Goal: Information Seeking & Learning: Find specific fact

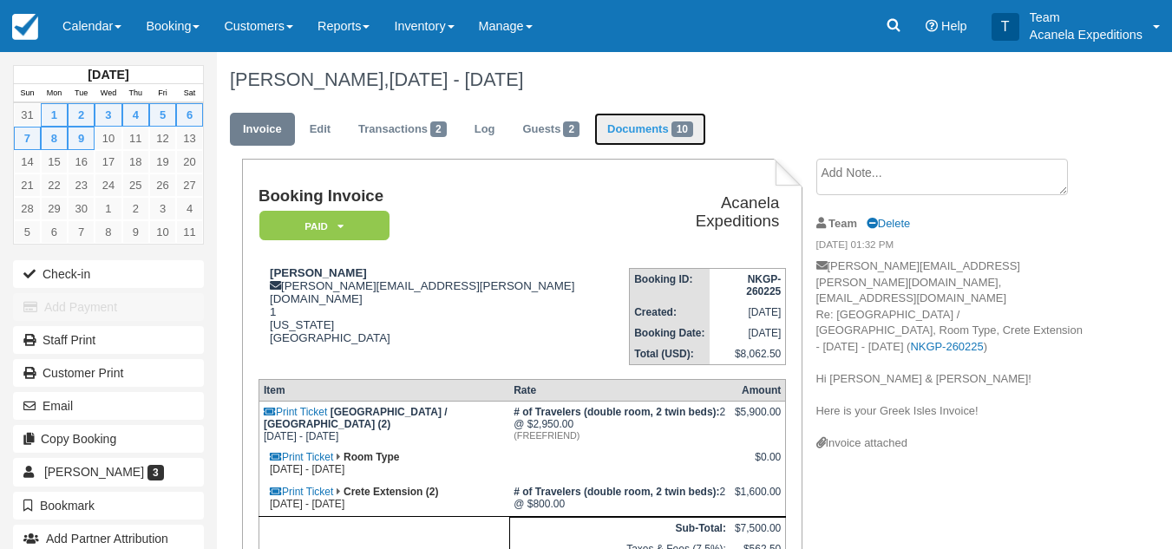
click at [640, 128] on link "Documents 10" at bounding box center [650, 130] width 112 height 34
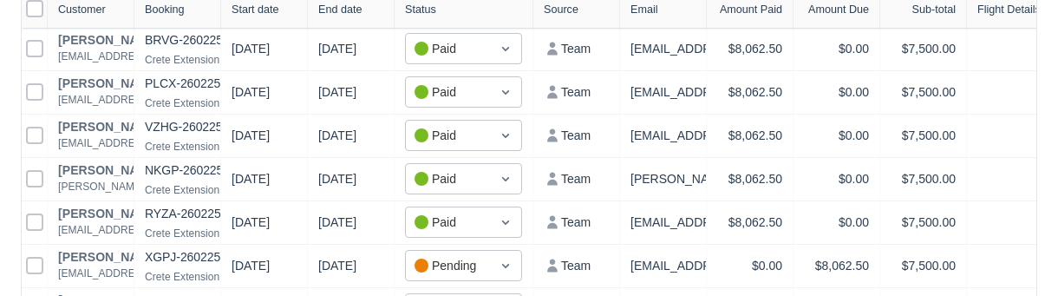
scroll to position [321, 0]
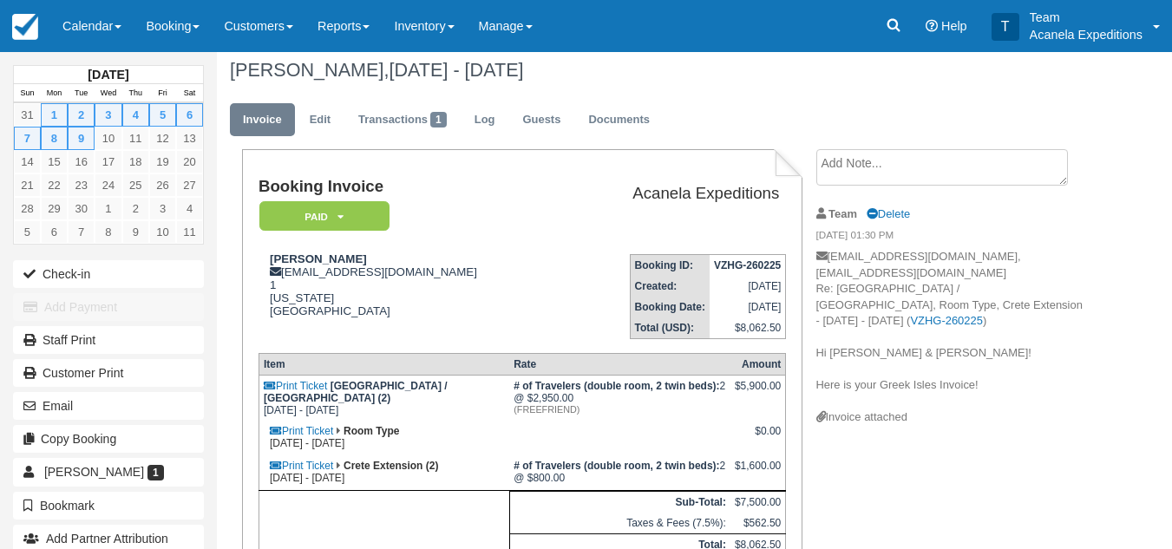
scroll to position [7, 0]
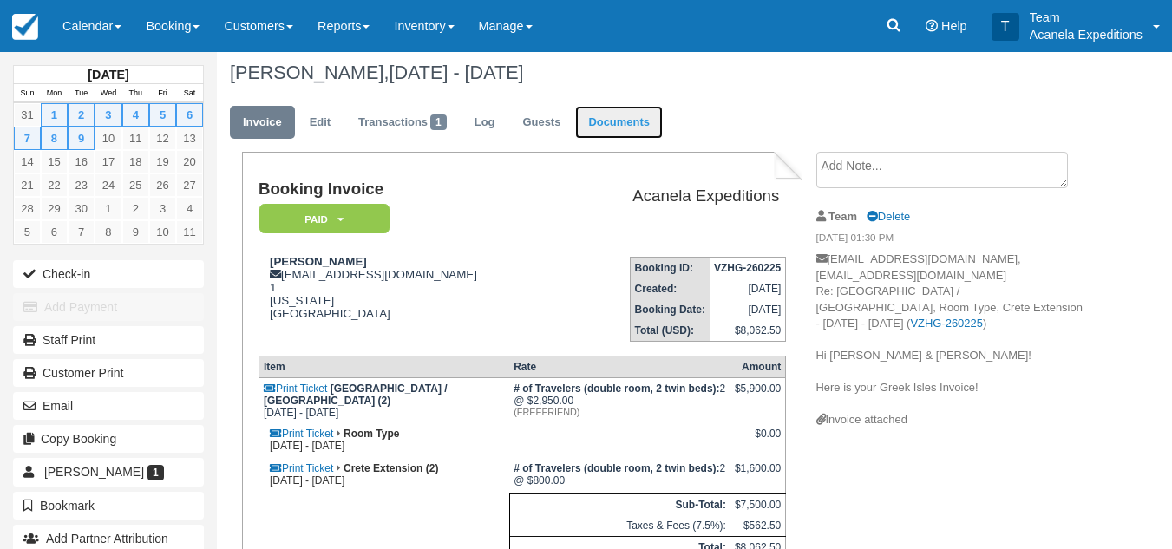
click at [614, 108] on link "Documents" at bounding box center [619, 123] width 88 height 34
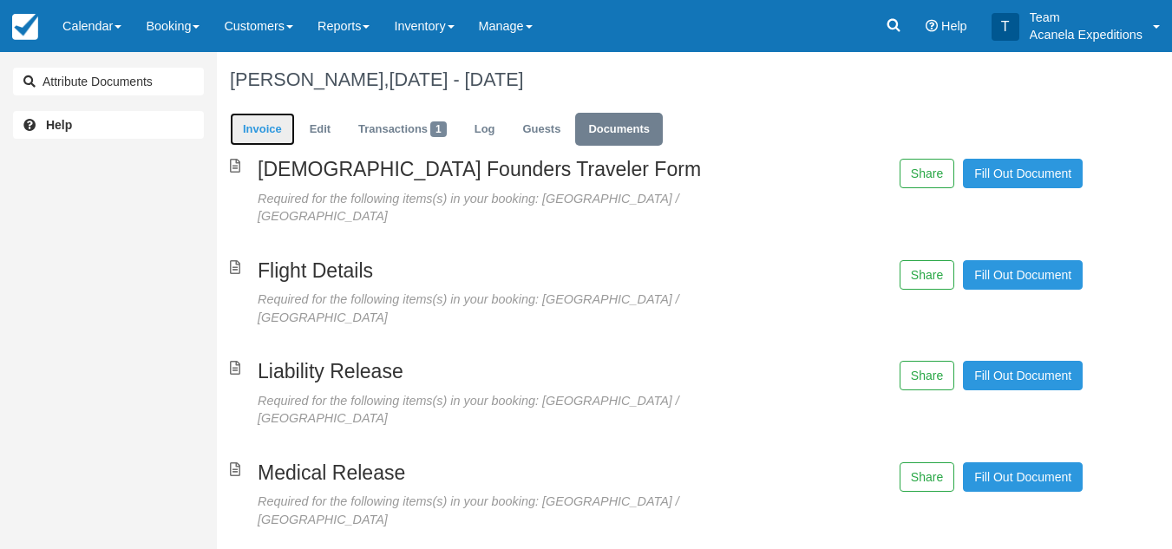
click at [269, 128] on link "Invoice" at bounding box center [262, 130] width 65 height 34
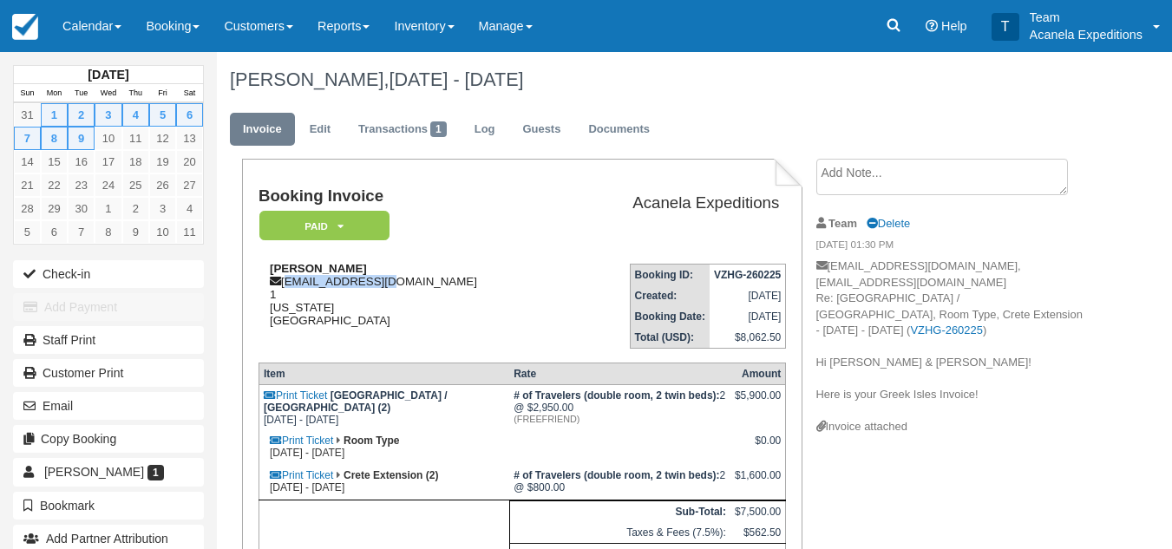
drag, startPoint x: 378, startPoint y: 284, endPoint x: 284, endPoint y: 279, distance: 94.6
click at [284, 279] on div "[PERSON_NAME] [EMAIL_ADDRESS][DOMAIN_NAME] 1 [US_STATE] [GEOGRAPHIC_DATA]" at bounding box center [410, 294] width 304 height 65
copy div "[EMAIL_ADDRESS][DOMAIN_NAME]"
click at [612, 128] on link "Documents" at bounding box center [619, 130] width 88 height 34
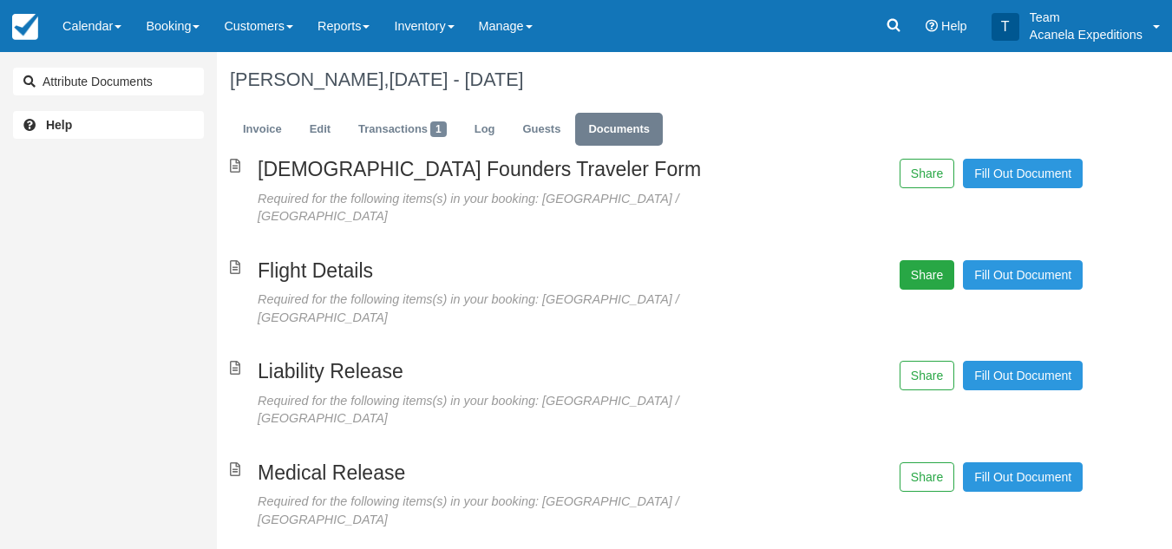
click at [938, 260] on button "Share" at bounding box center [927, 274] width 55 height 29
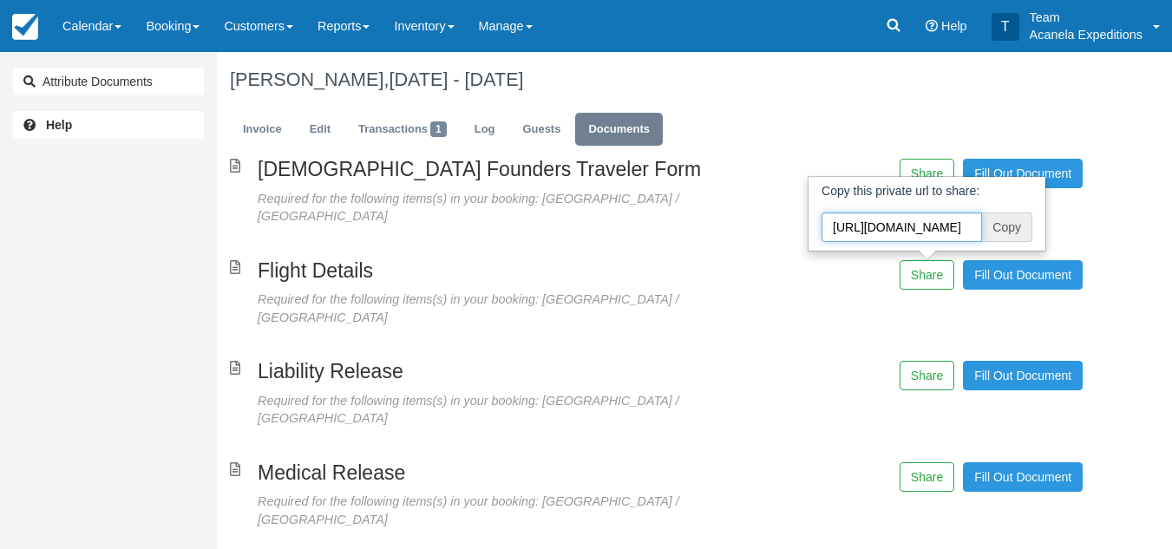
click at [950, 216] on input "https://acanela.checkfront.com/reserve/document/?template_id=4&id=VZHG-260225" at bounding box center [901, 227] width 160 height 29
click at [788, 294] on div "Female Founders Traveler Form Required for the following items(s) in your booki…" at bounding box center [656, 458] width 879 height 598
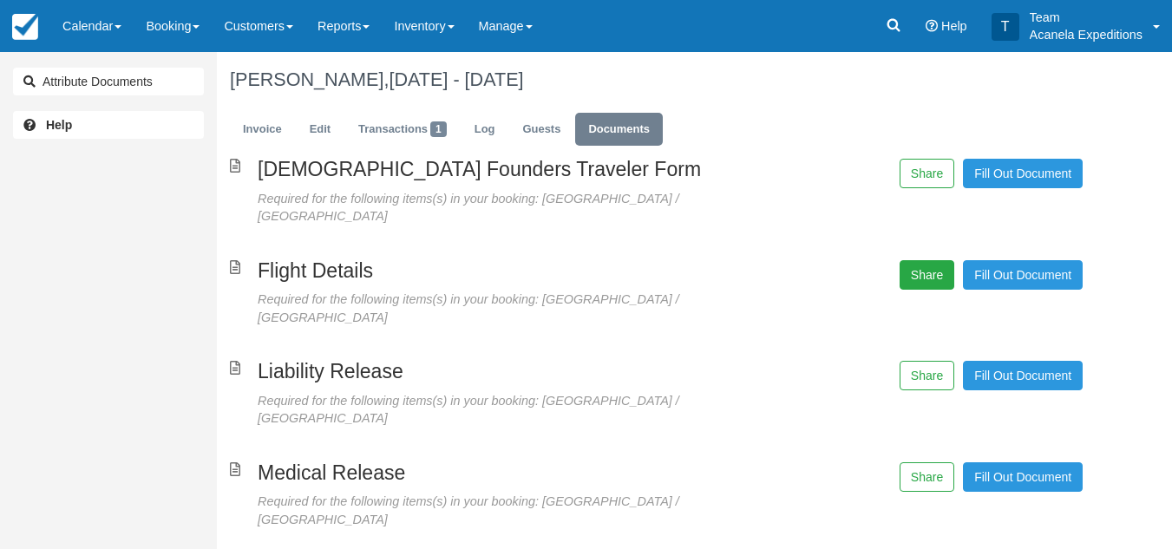
click at [925, 264] on button "Share" at bounding box center [927, 274] width 55 height 29
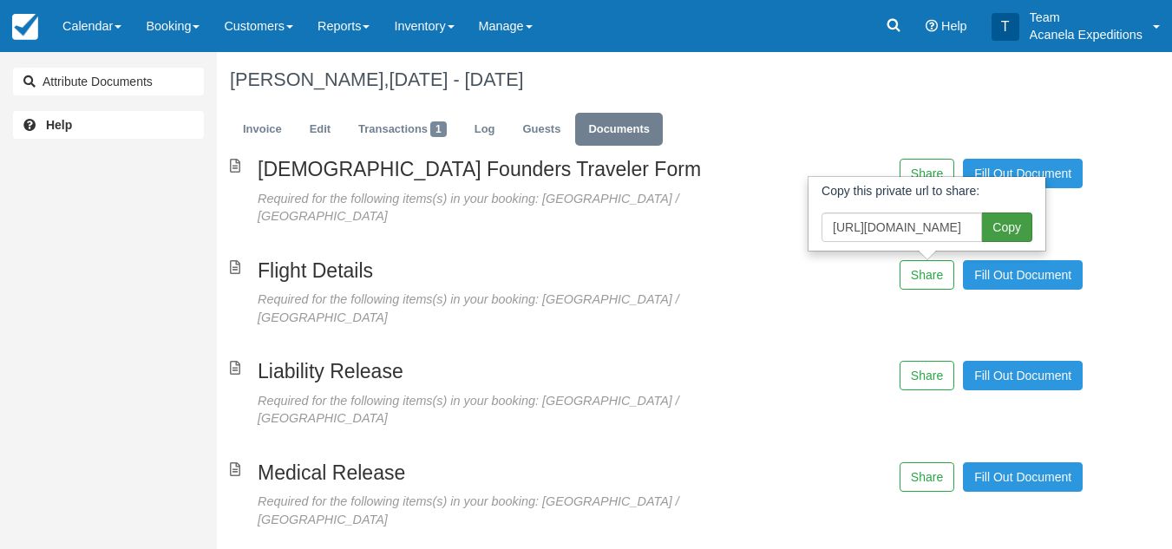
click at [995, 213] on span "Copy" at bounding box center [1007, 227] width 50 height 29
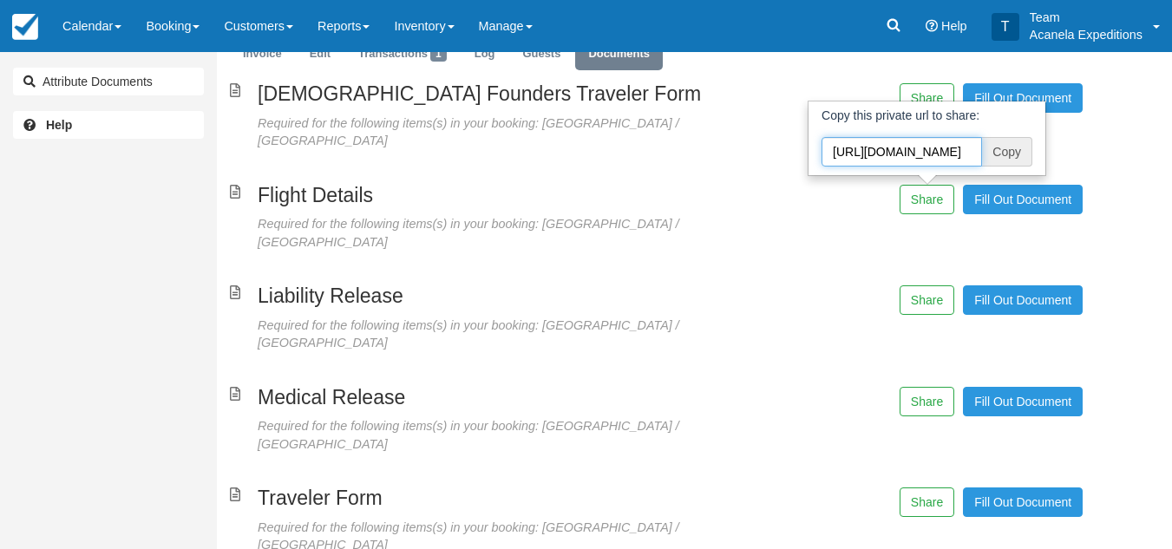
scroll to position [78, 0]
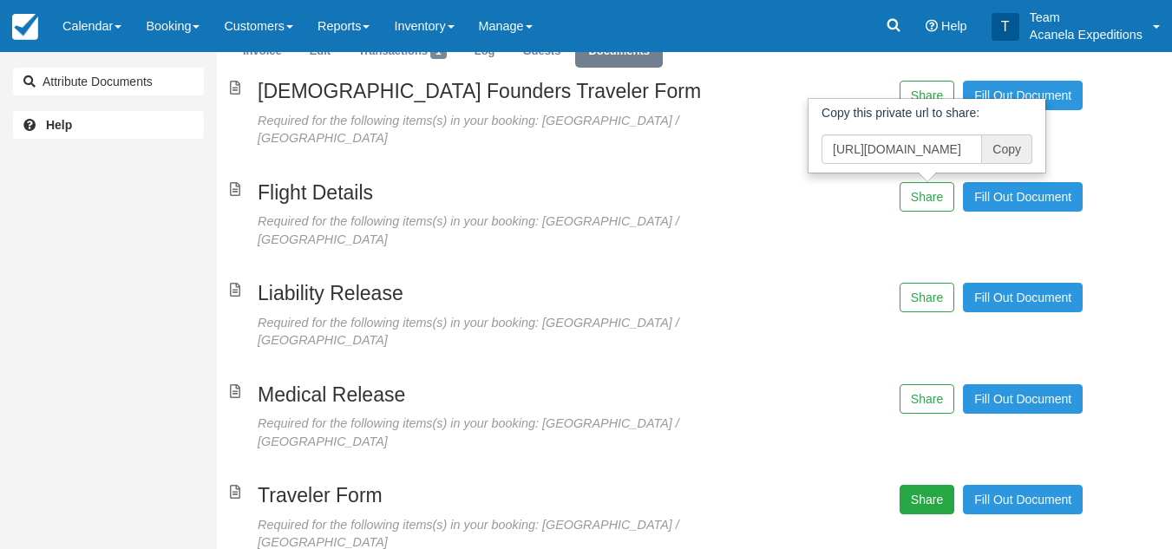
click at [924, 485] on button "Share" at bounding box center [927, 499] width 55 height 29
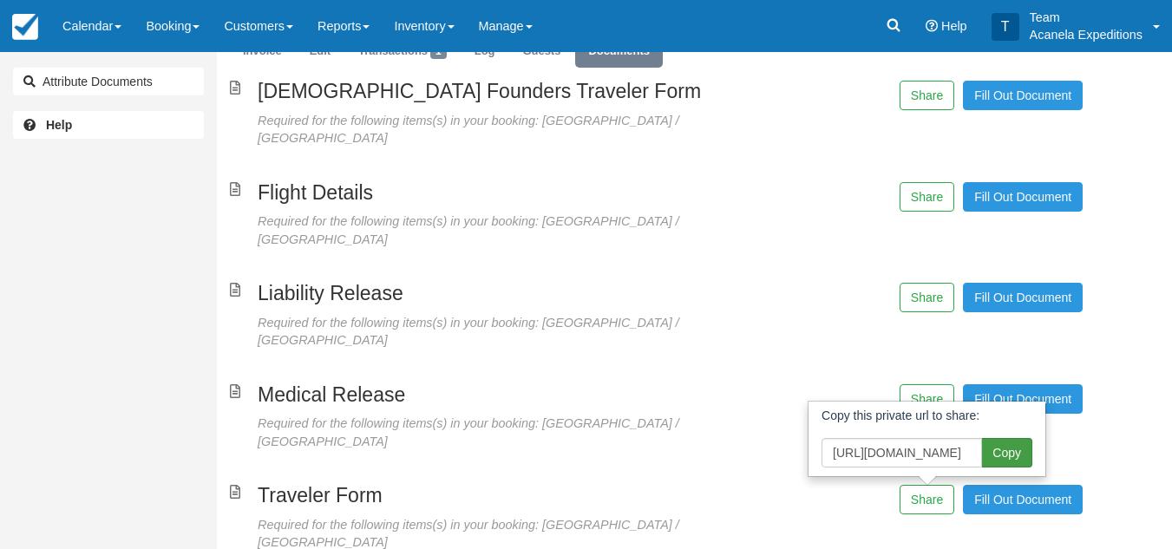
click at [993, 438] on span "Copy" at bounding box center [1007, 452] width 50 height 29
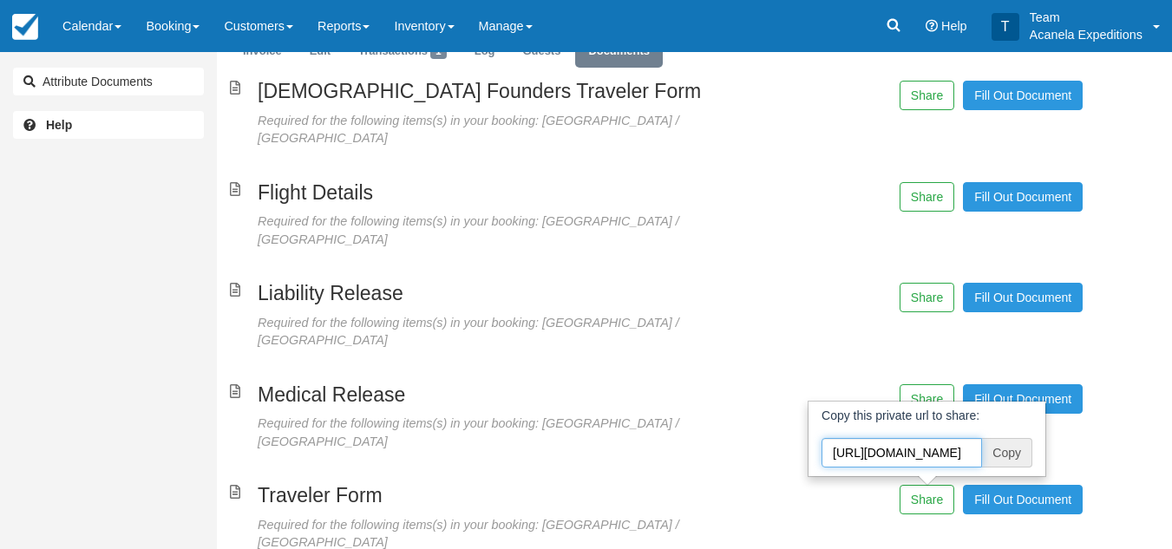
scroll to position [0, 0]
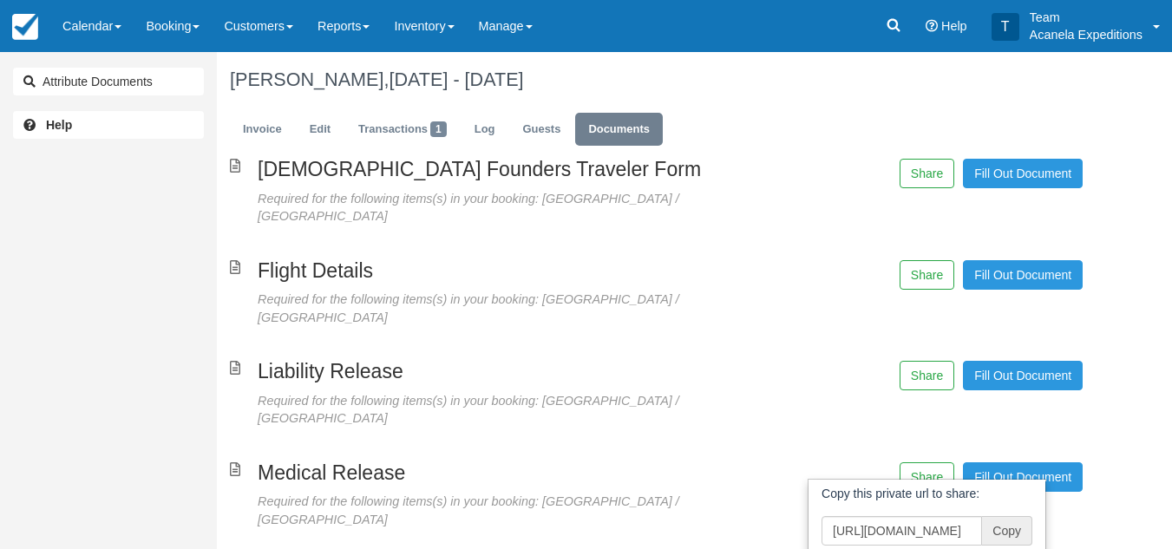
click at [254, 110] on ul "Invoice Edit Transactions 1 Log Guests Documents" at bounding box center [656, 134] width 853 height 52
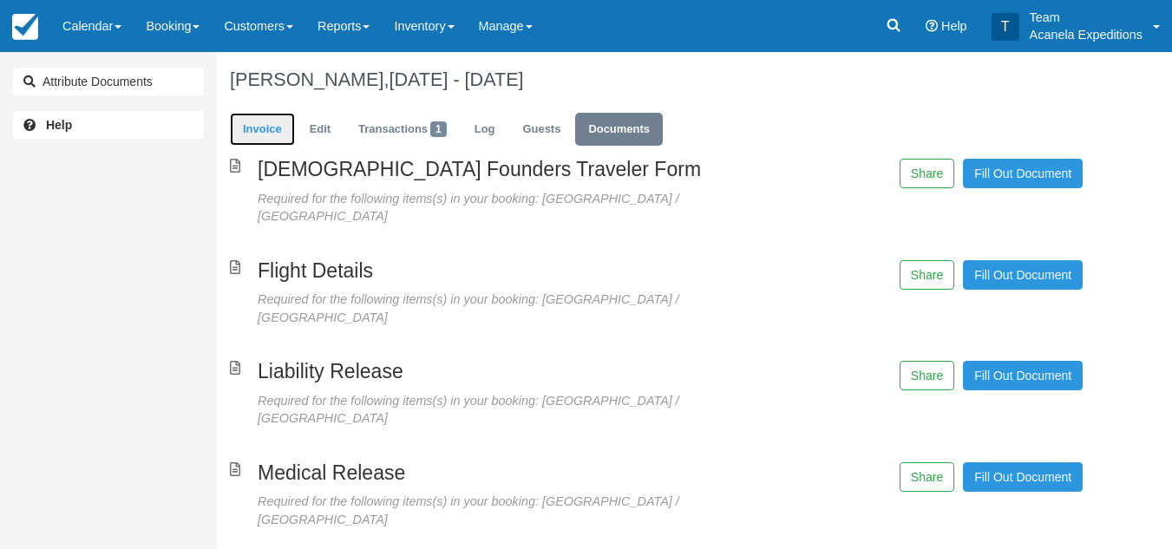
click at [258, 116] on link "Invoice" at bounding box center [262, 130] width 65 height 34
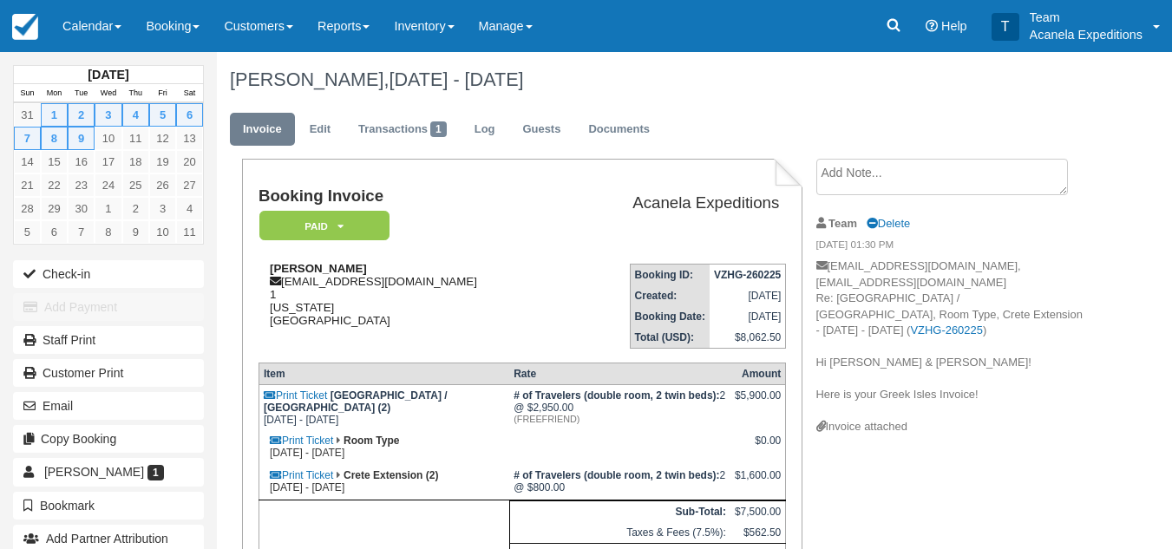
click at [365, 282] on div "[PERSON_NAME] [EMAIL_ADDRESS][DOMAIN_NAME] 1 [US_STATE] [GEOGRAPHIC_DATA]" at bounding box center [410, 294] width 304 height 65
copy div "[EMAIL_ADDRESS][DOMAIN_NAME]"
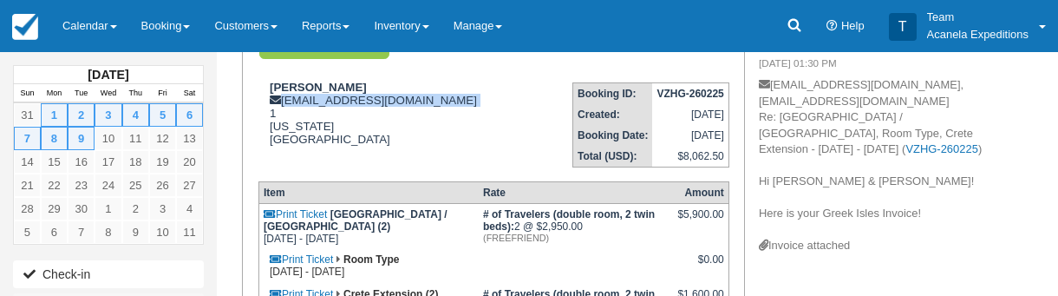
scroll to position [186, 0]
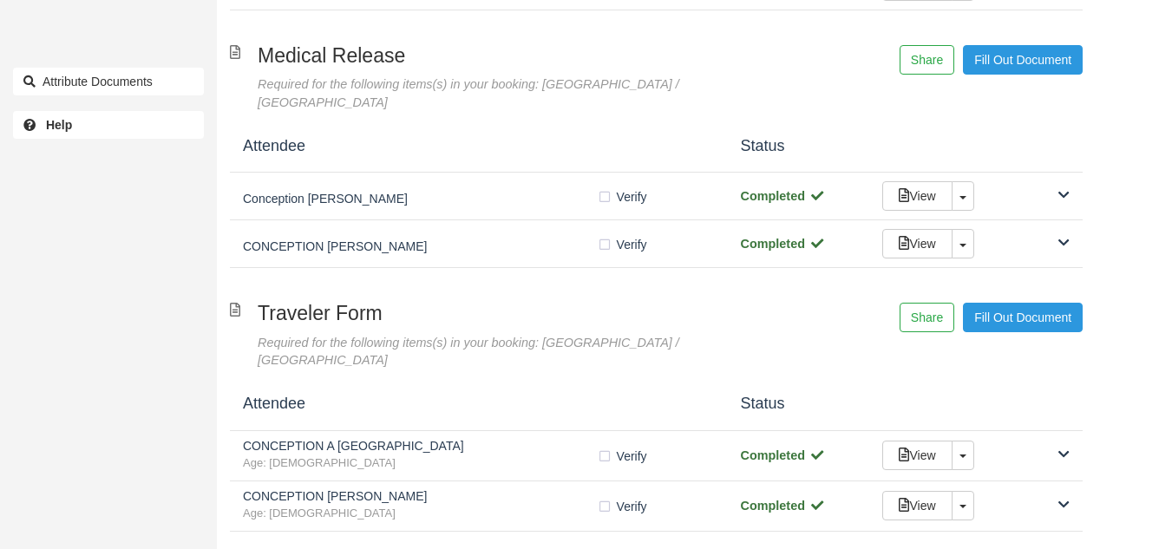
scroll to position [913, 0]
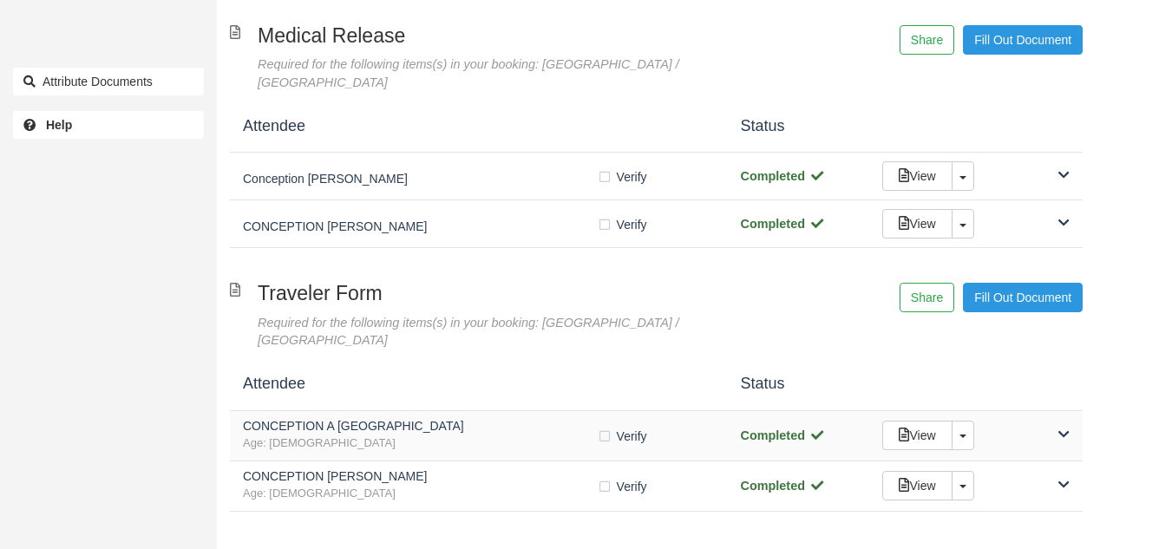
click at [459, 435] on span "Age: 58" at bounding box center [420, 443] width 354 height 16
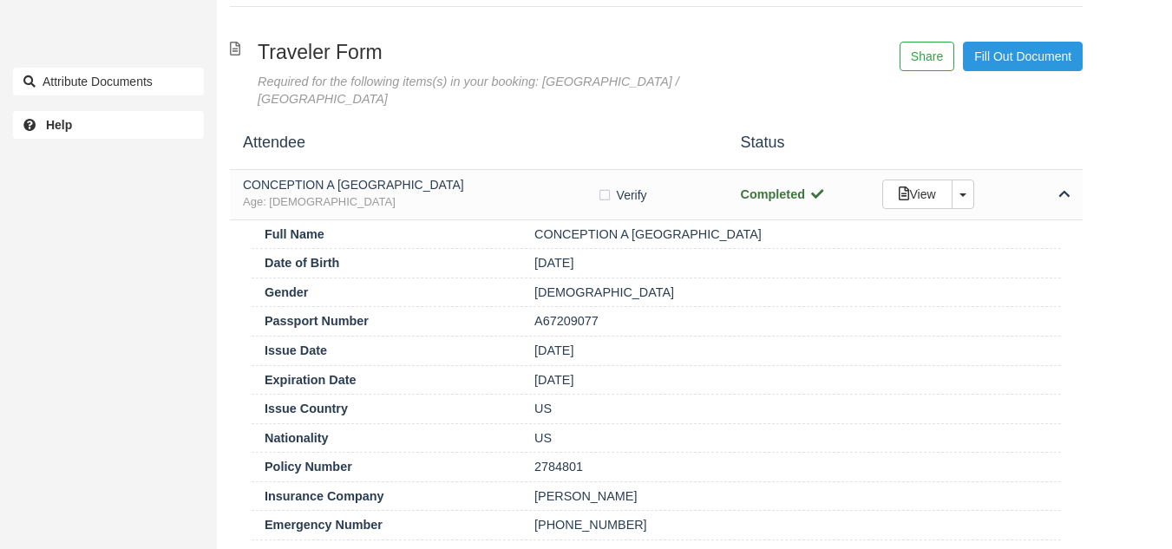
scroll to position [1177, 0]
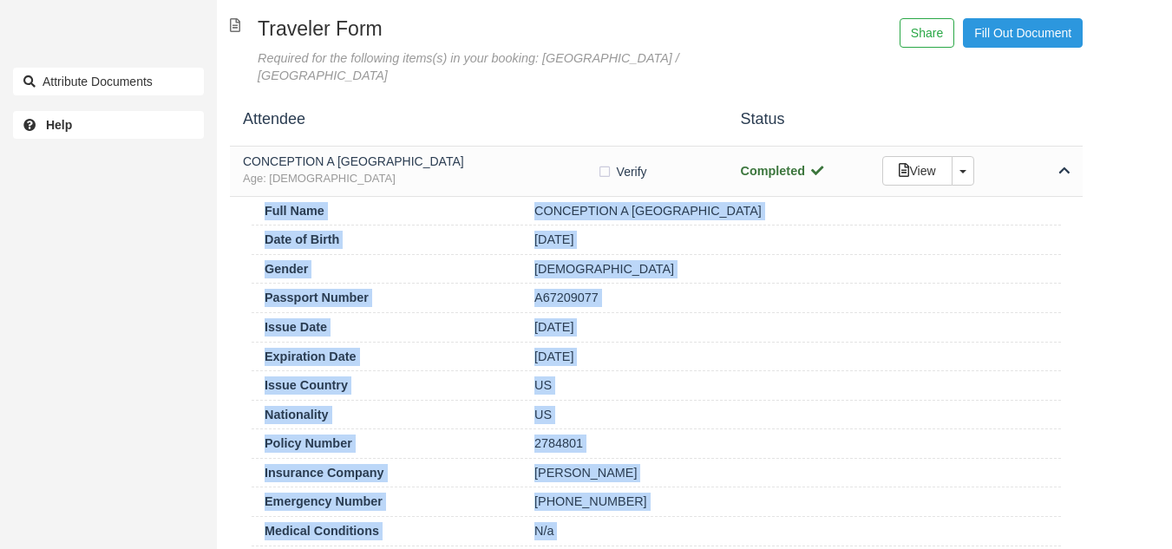
drag, startPoint x: 559, startPoint y: 469, endPoint x: 264, endPoint y: 128, distance: 450.8
click at [264, 197] on div "Full Name CONCEPTION A MEDINA Date of Birth 12/08/66 Gender Female Passport Num…" at bounding box center [656, 454] width 853 height 514
copy div "Full Name CONCEPTION A MEDINA Date of Birth 12/08/66 Gender Female Passport Num…"
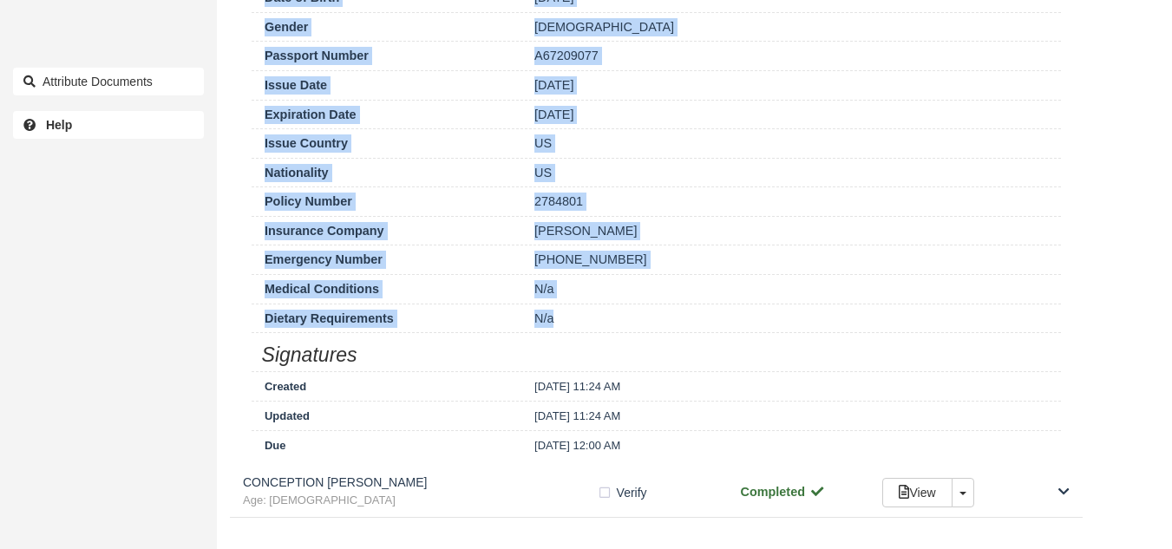
scroll to position [1425, 0]
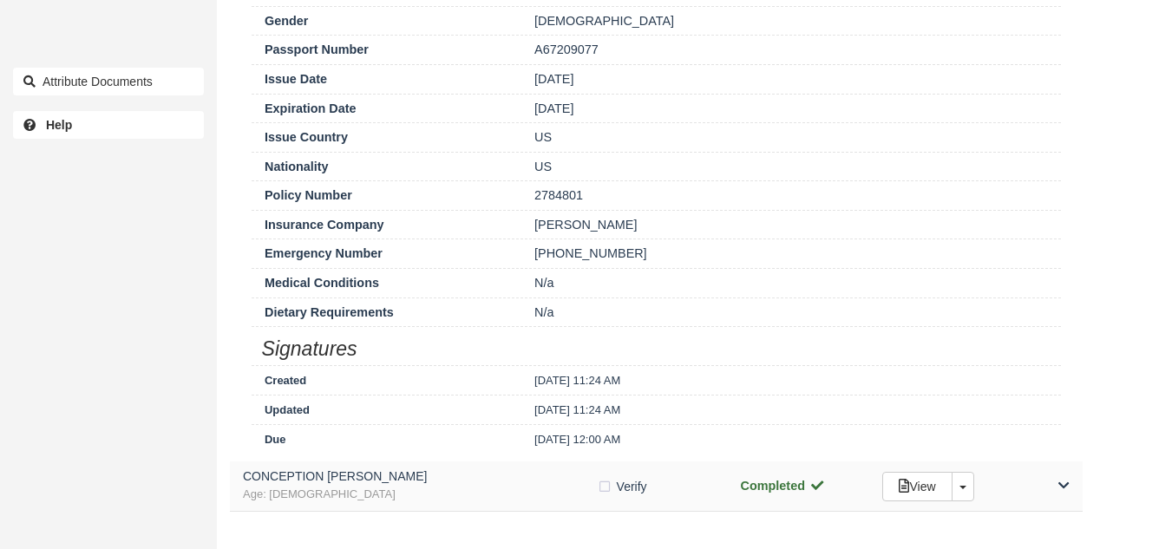
click at [532, 487] on span "Age: [DEMOGRAPHIC_DATA]" at bounding box center [420, 495] width 354 height 16
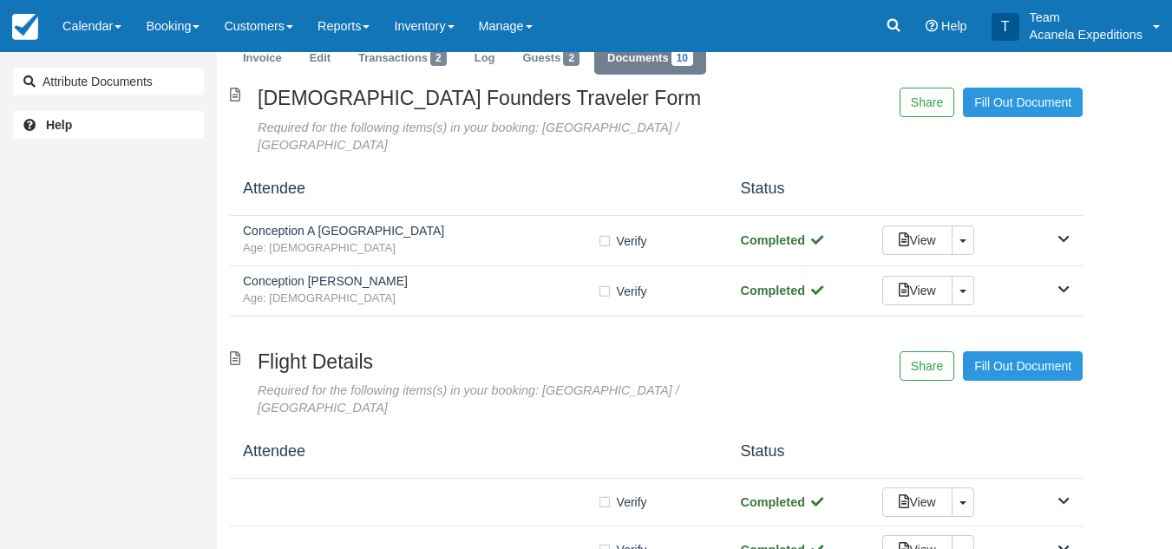
scroll to position [0, 0]
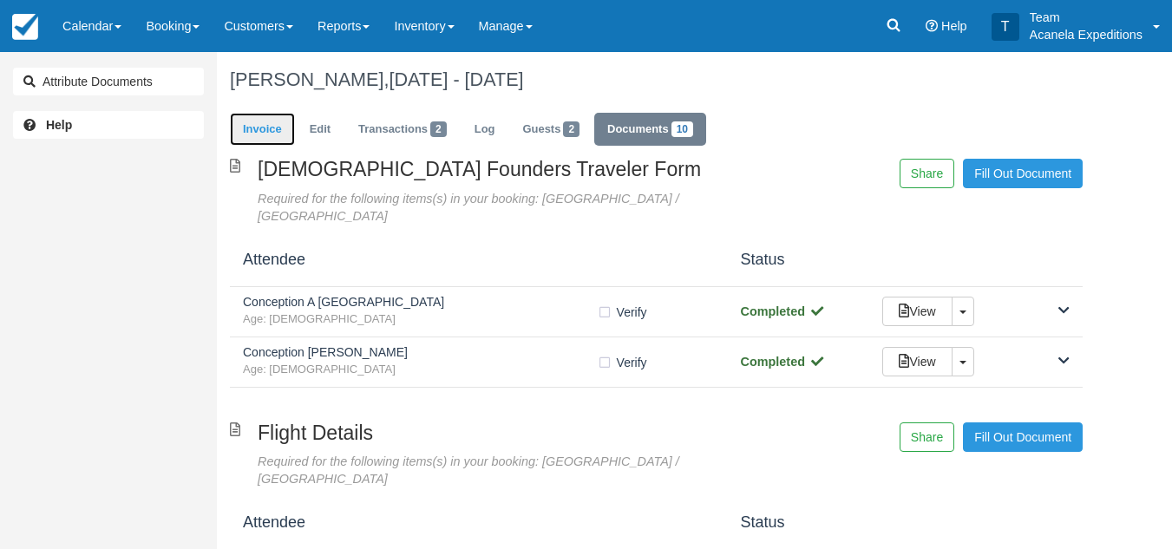
click at [275, 120] on link "Invoice" at bounding box center [262, 130] width 65 height 34
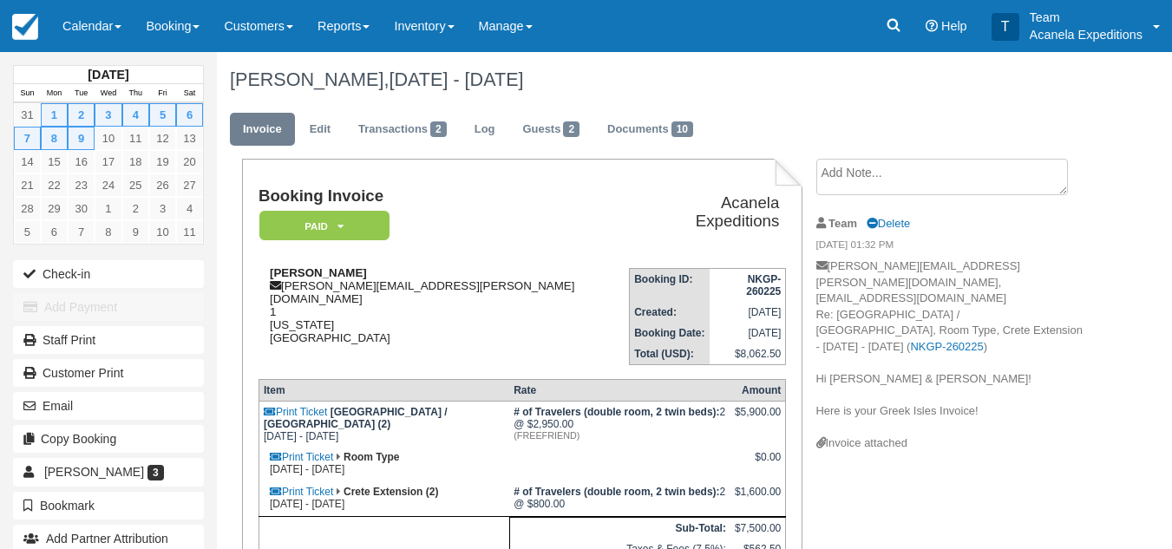
click at [348, 281] on div "Connie Medina connie.medina@att.net 1 Utah United States" at bounding box center [443, 305] width 370 height 78
copy div "connie.medina@att.net"
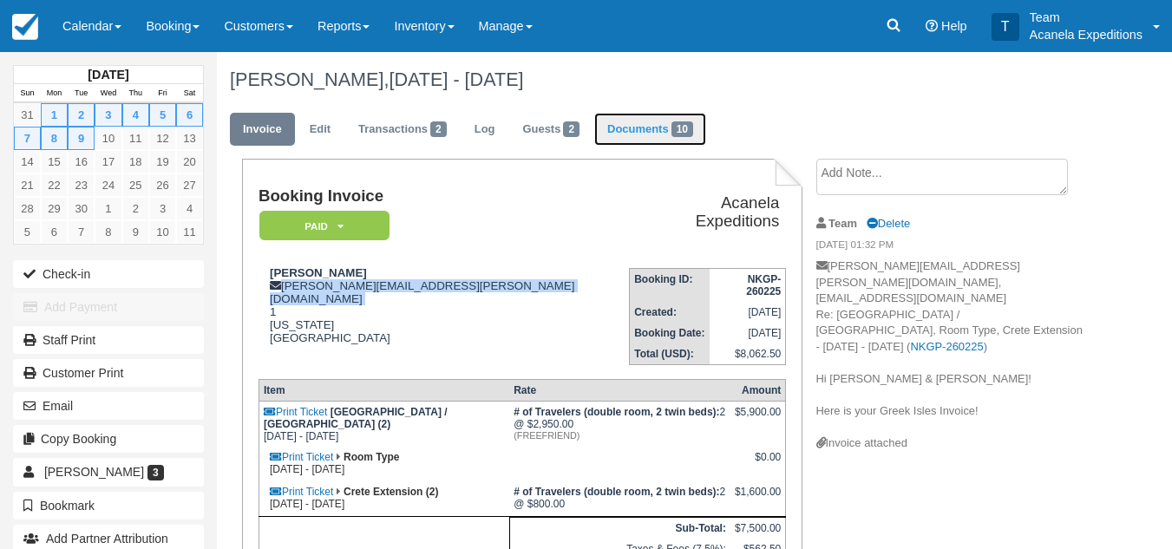
click at [654, 114] on link "Documents 10" at bounding box center [650, 130] width 112 height 34
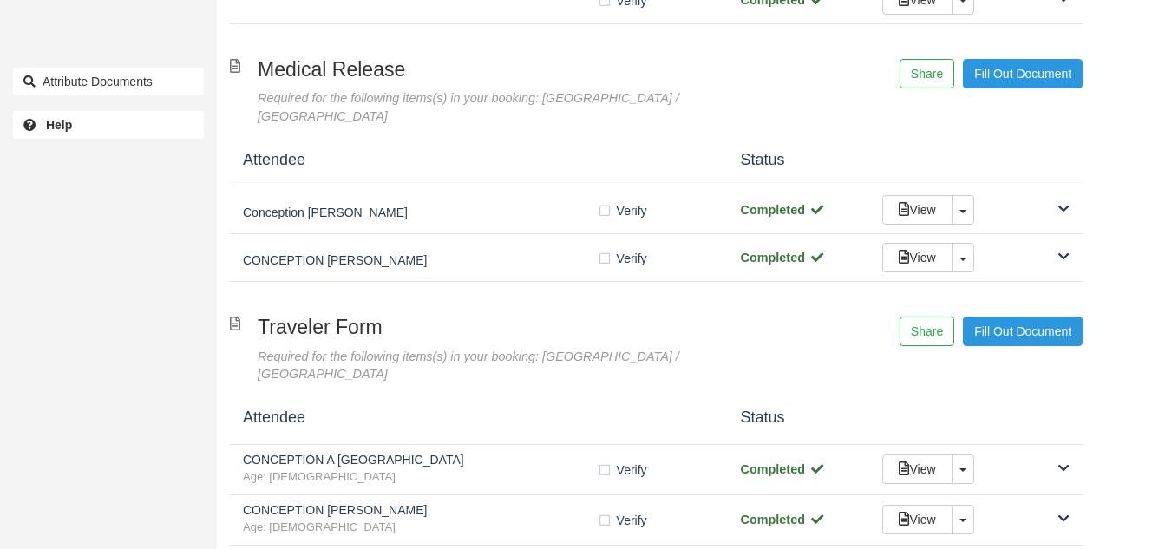
scroll to position [886, 0]
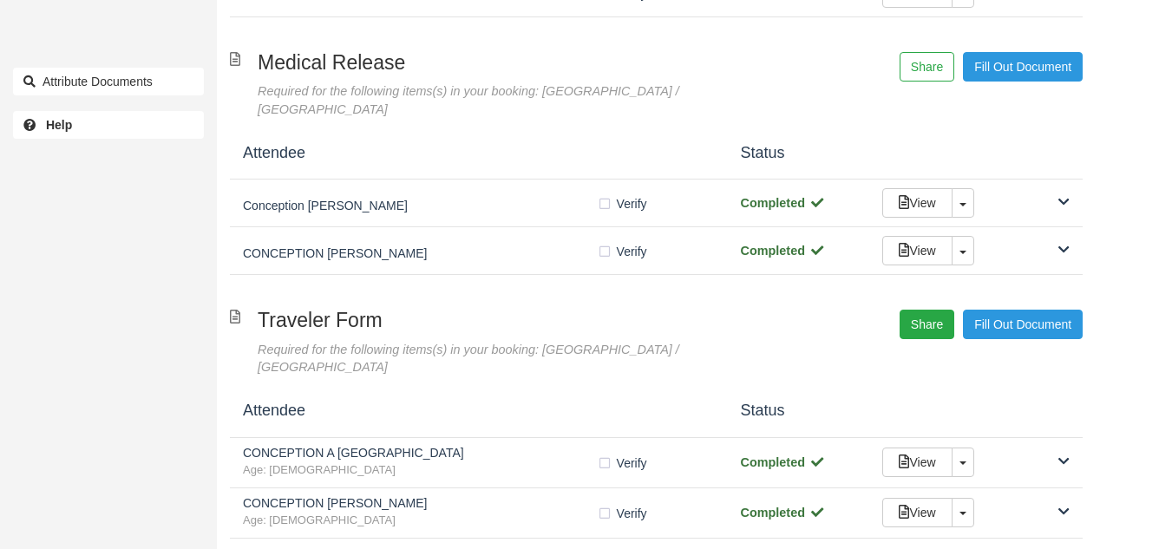
click at [932, 310] on button "Share" at bounding box center [927, 324] width 55 height 29
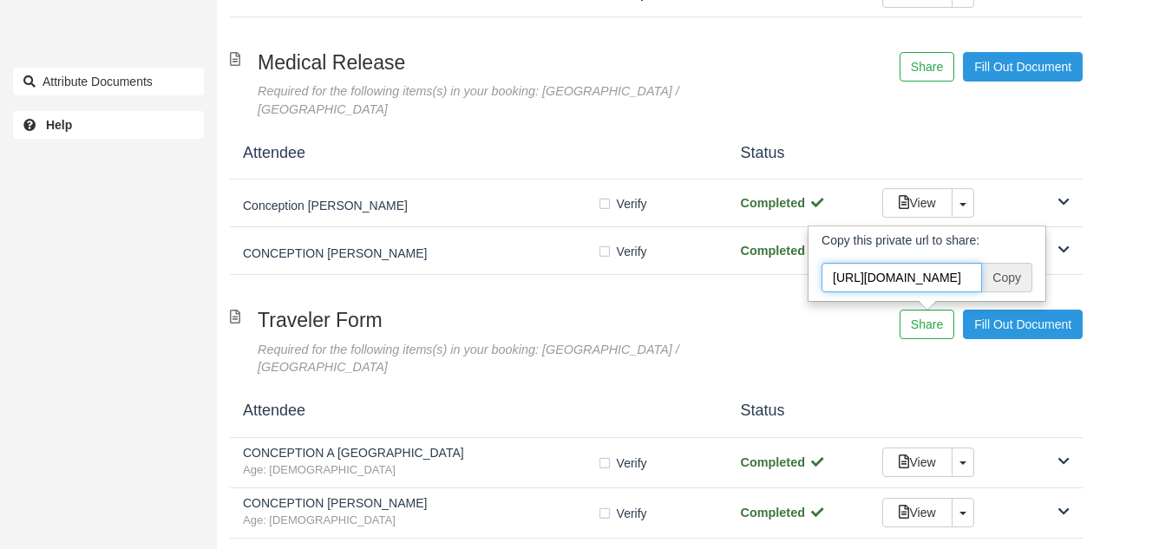
click at [981, 263] on input "https://acanela.checkfront.com/reserve/document/?template_id=2&id=NKGP-260225" at bounding box center [901, 277] width 160 height 29
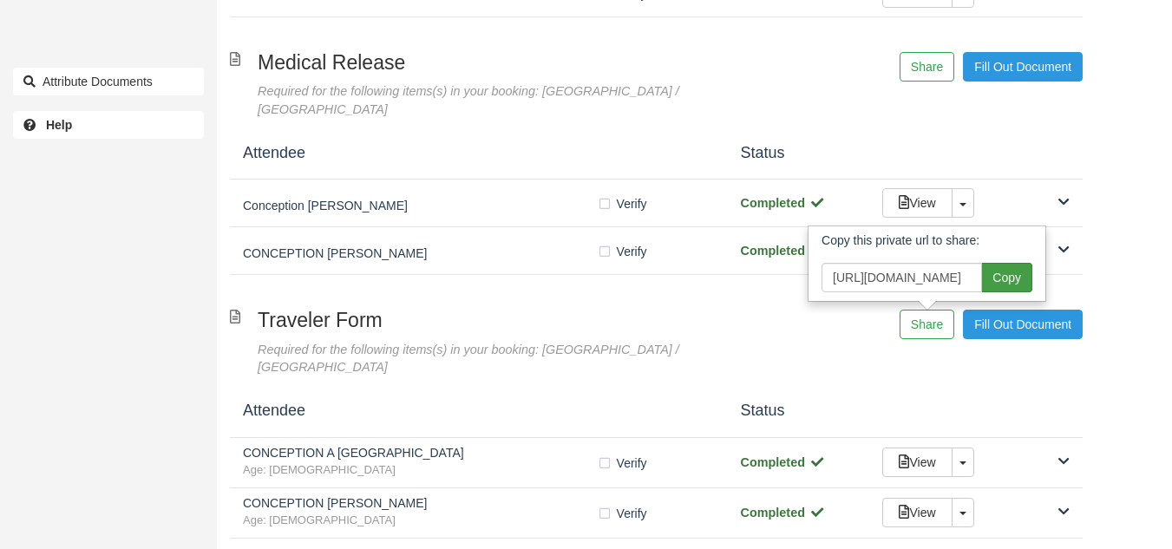
click at [996, 263] on span "Copy" at bounding box center [1007, 277] width 50 height 29
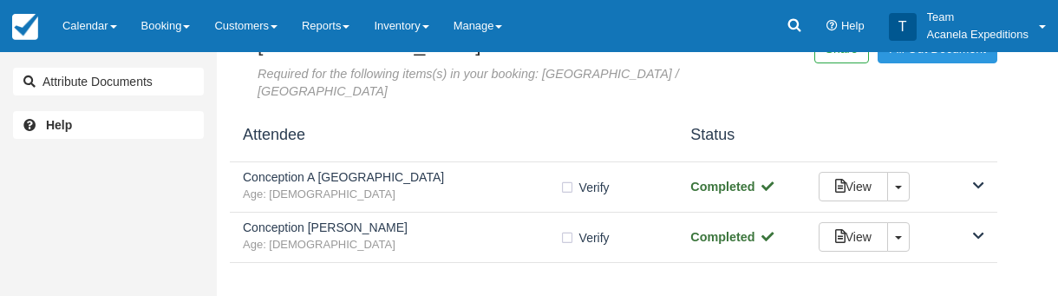
scroll to position [129, 0]
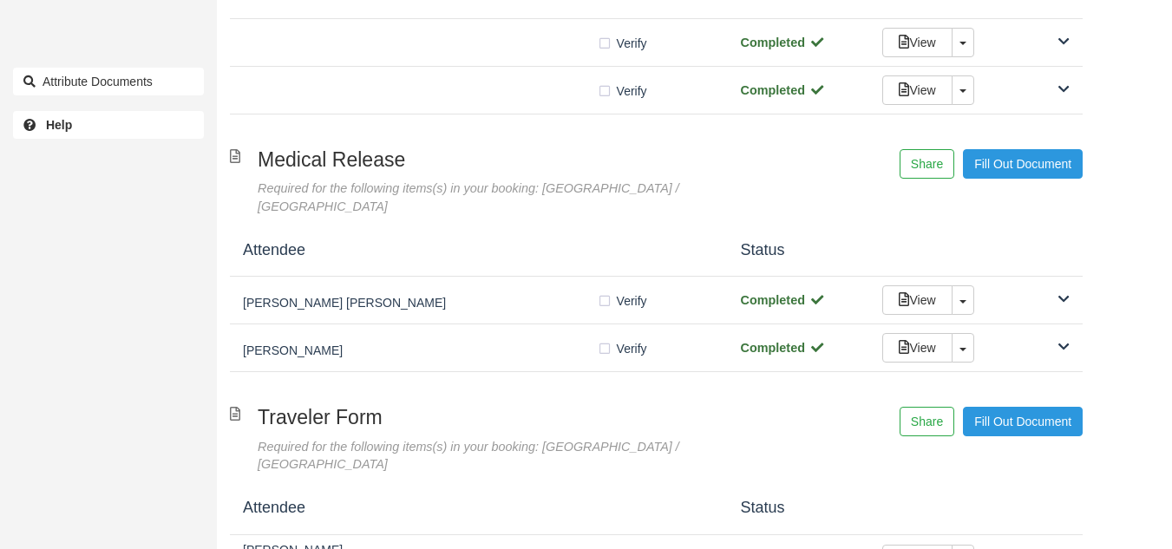
scroll to position [915, 0]
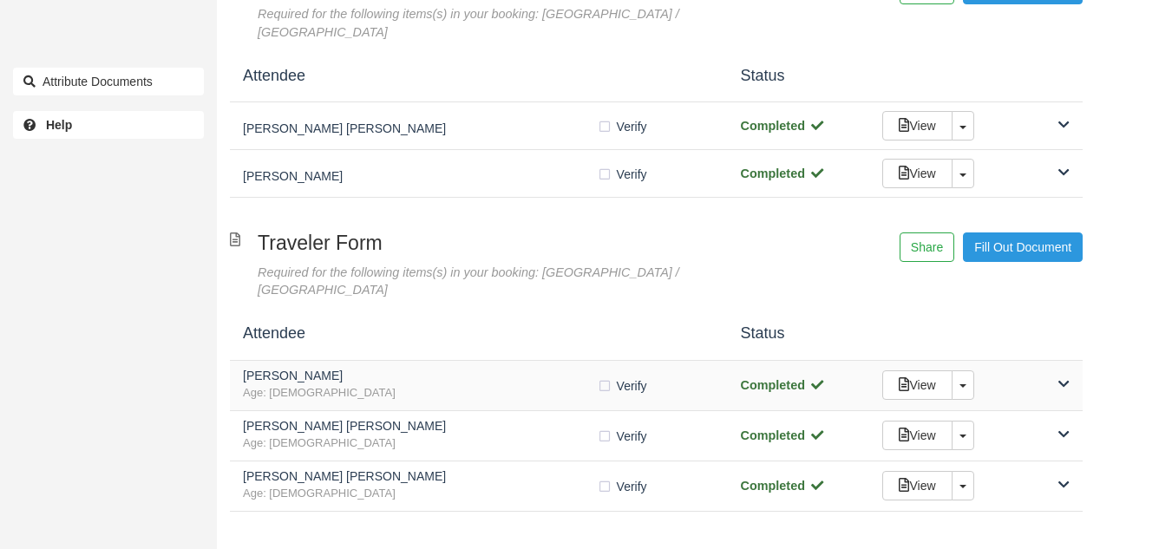
click at [407, 370] on h5 "Michelle Jones" at bounding box center [420, 376] width 354 height 13
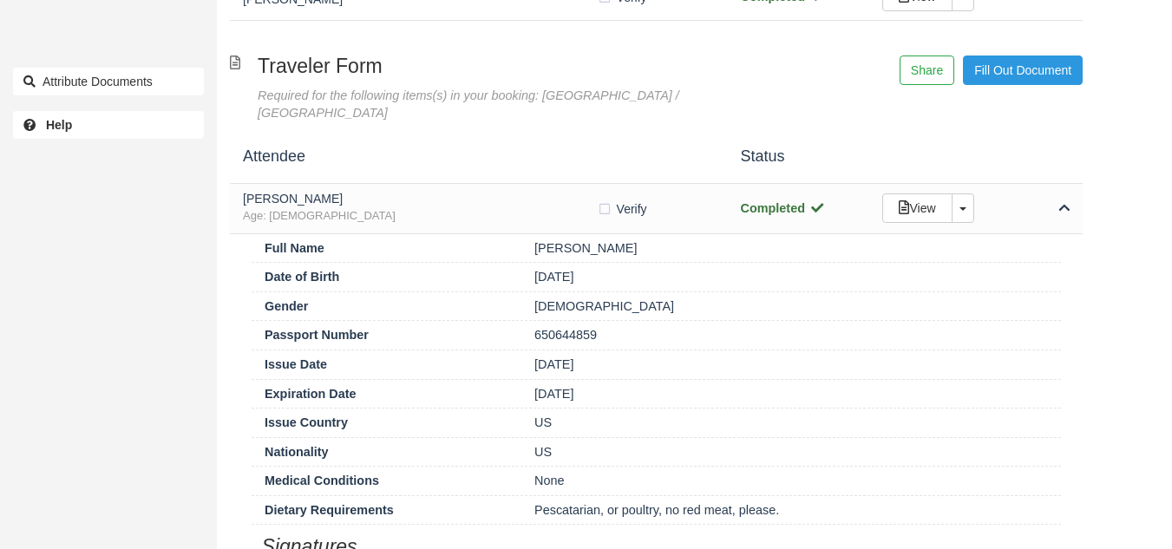
scroll to position [1098, 0]
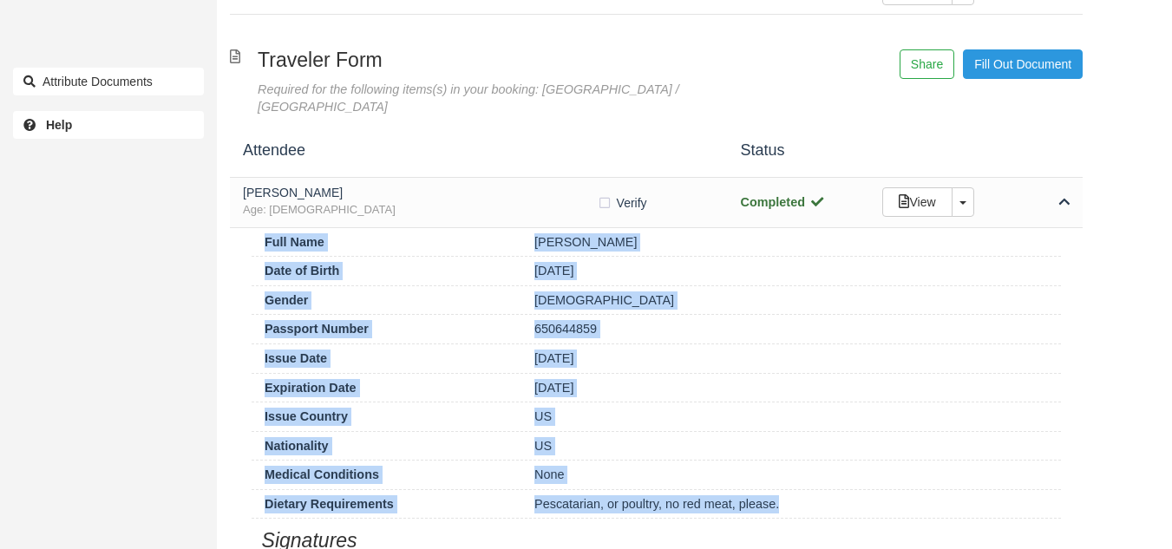
drag, startPoint x: 788, startPoint y: 419, endPoint x: 259, endPoint y: 160, distance: 588.9
click at [259, 228] on div "Full Name Michelle Jones Date of Birth 05/16/69 Gender Female Passport Number 6…" at bounding box center [656, 441] width 853 height 426
copy div "Full Name Michelle Jones Date of Birth 05/16/69 Gender Female Passport Number 6…"
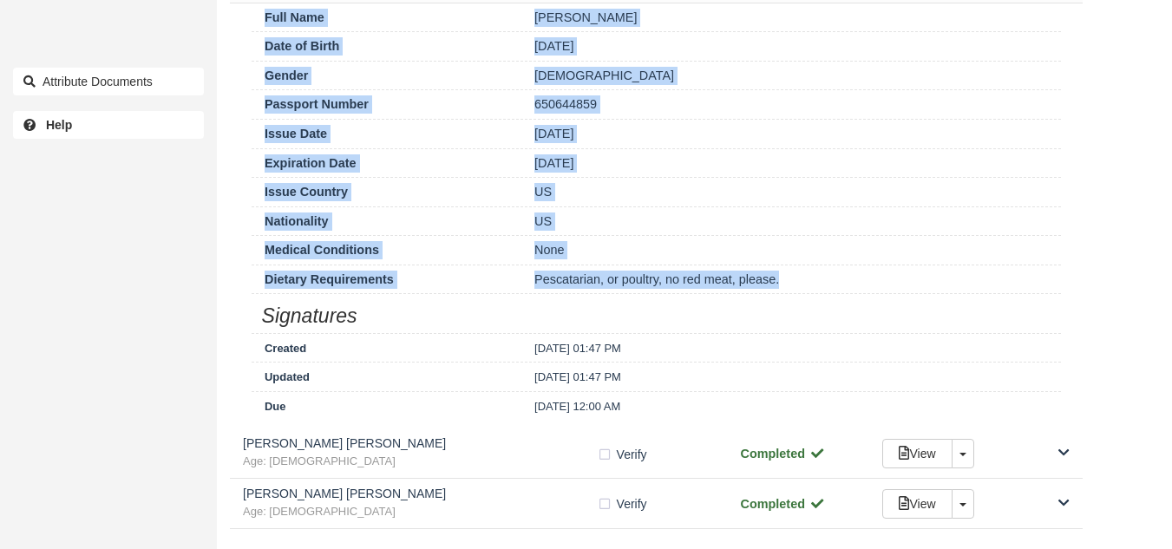
scroll to position [1341, 0]
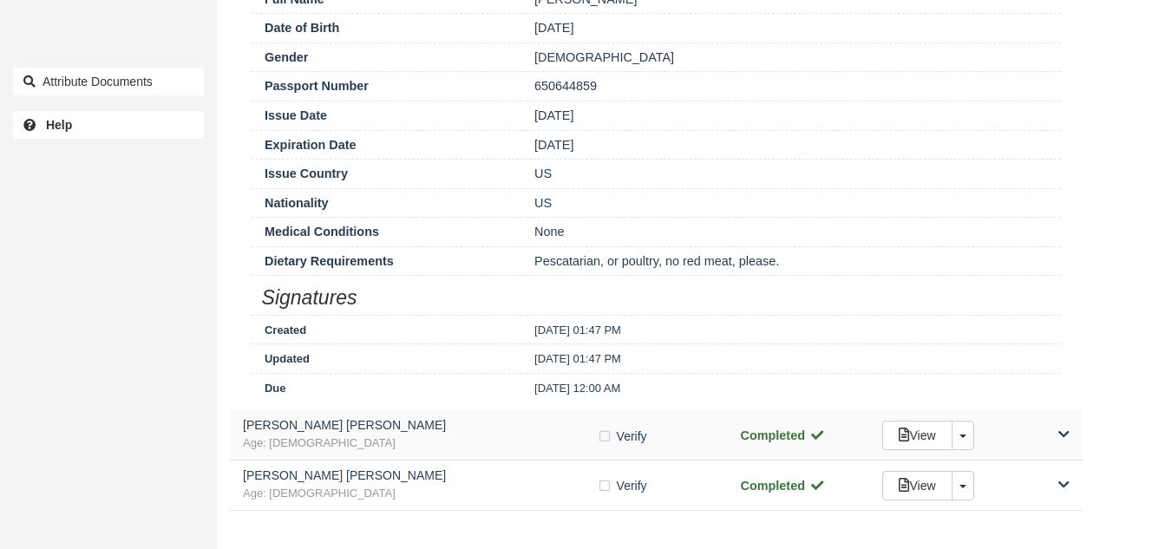
click at [433, 410] on div "Kristen Elaine Zimmerman Age: 54 Verify Verified Completed View Toggle Dropdown…" at bounding box center [656, 435] width 853 height 50
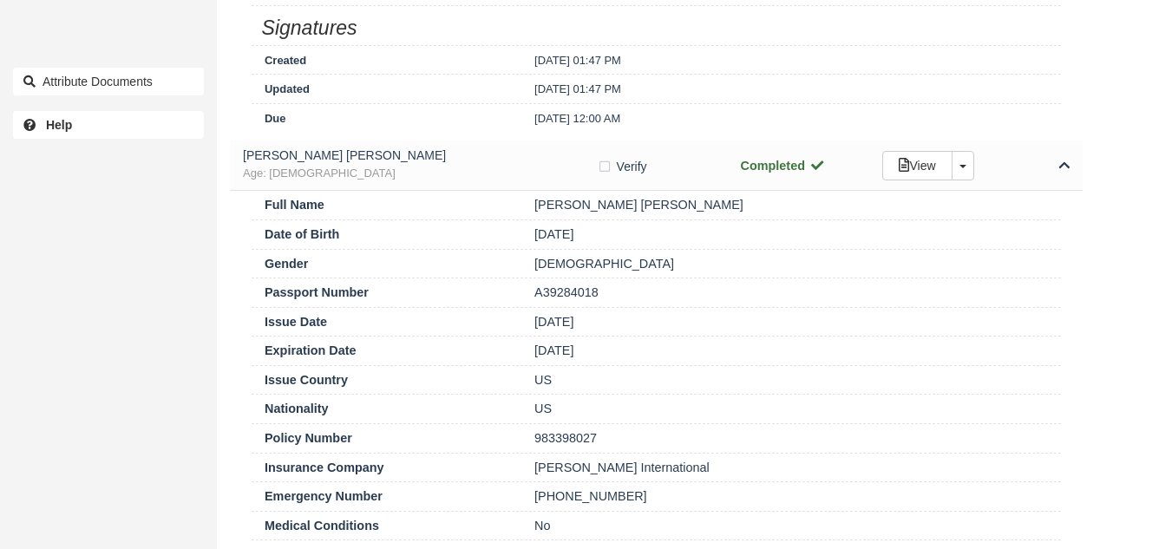
scroll to position [1614, 0]
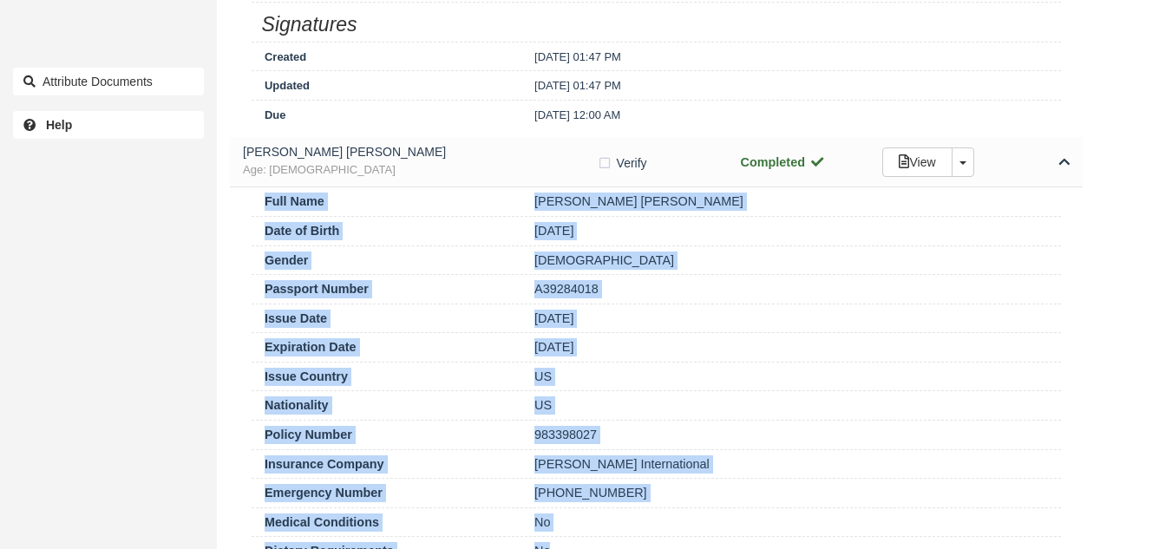
drag, startPoint x: 570, startPoint y: 472, endPoint x: 258, endPoint y: 116, distance: 473.3
click at [258, 187] on div "Full Name Kristen Elaine Zimmerman Date of Birth 08/26/70 Gender Female Passpor…" at bounding box center [656, 444] width 853 height 514
copy div "Full Name Kristen Elaine Zimmerman Date of Birth 08/26/70 Gender Female Passpor…"
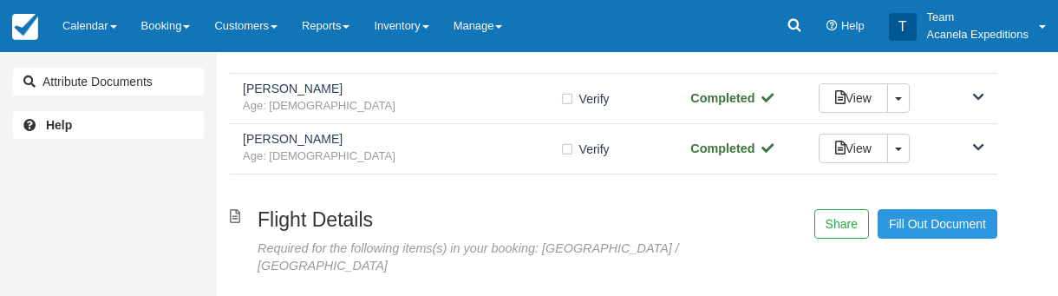
scroll to position [206, 0]
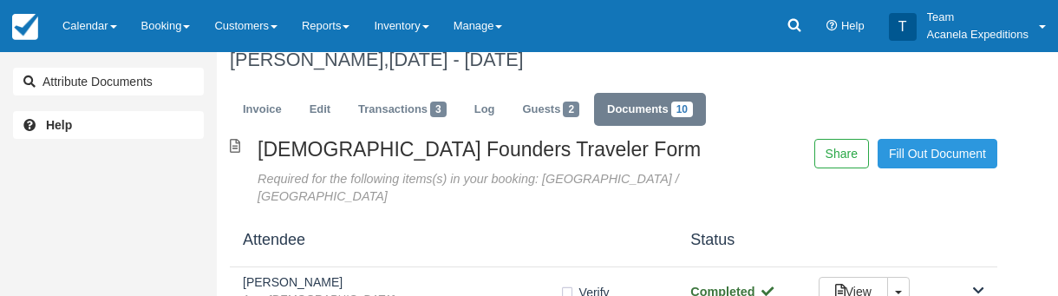
scroll to position [0, 0]
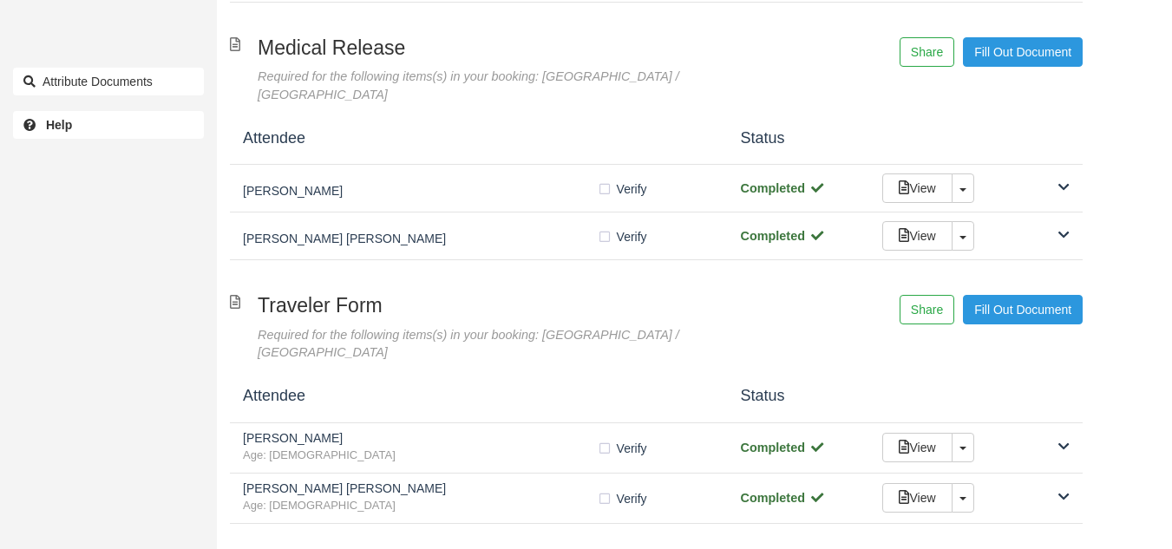
scroll to position [913, 0]
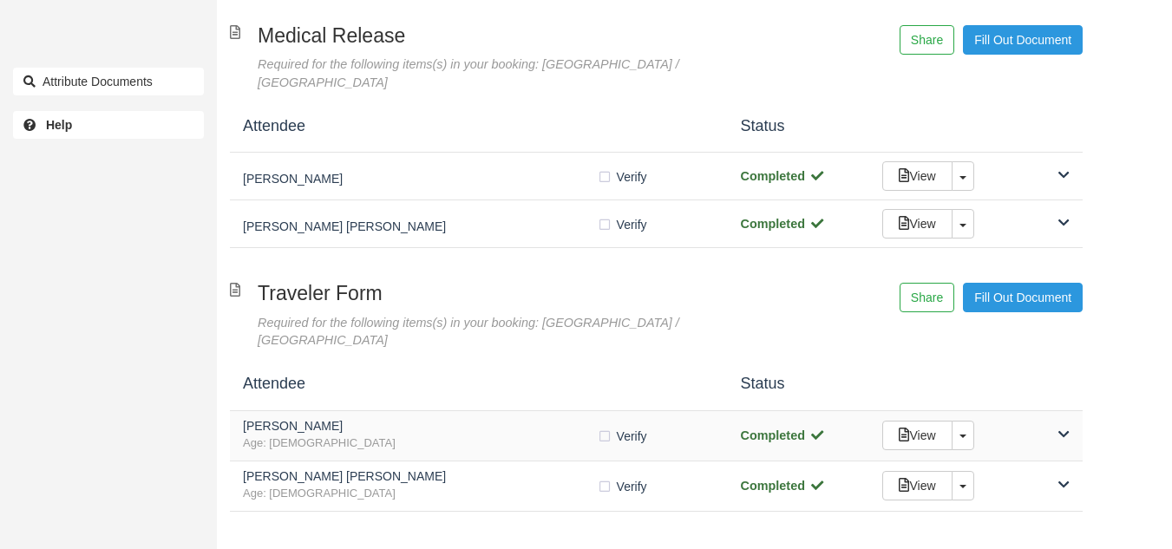
click at [497, 411] on div "[PERSON_NAME] Age: [DEMOGRAPHIC_DATA] Verify Verified Completed View Toggle Dro…" at bounding box center [656, 436] width 853 height 50
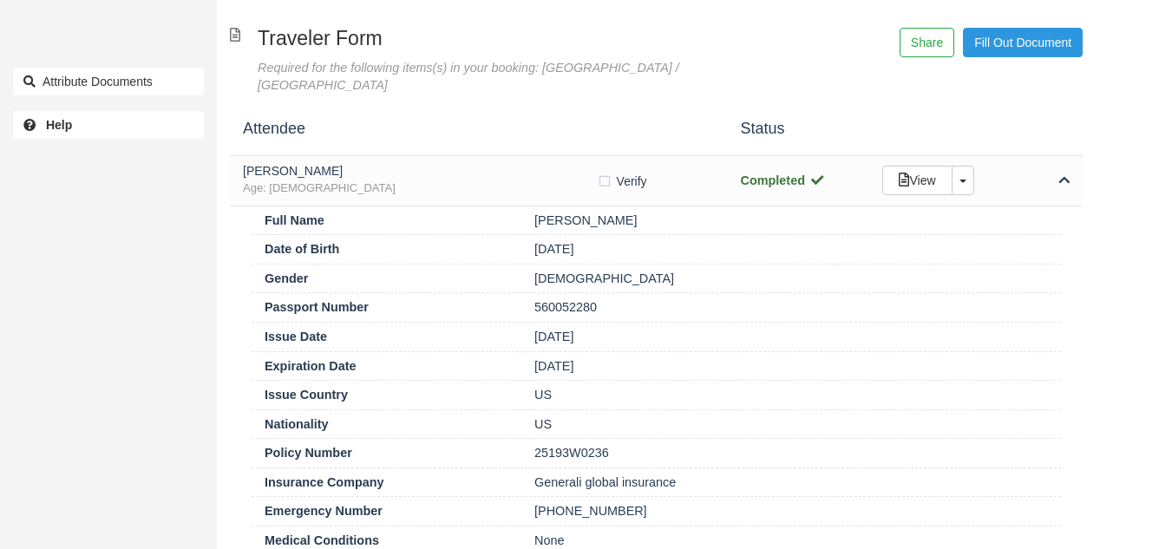
scroll to position [1184, 0]
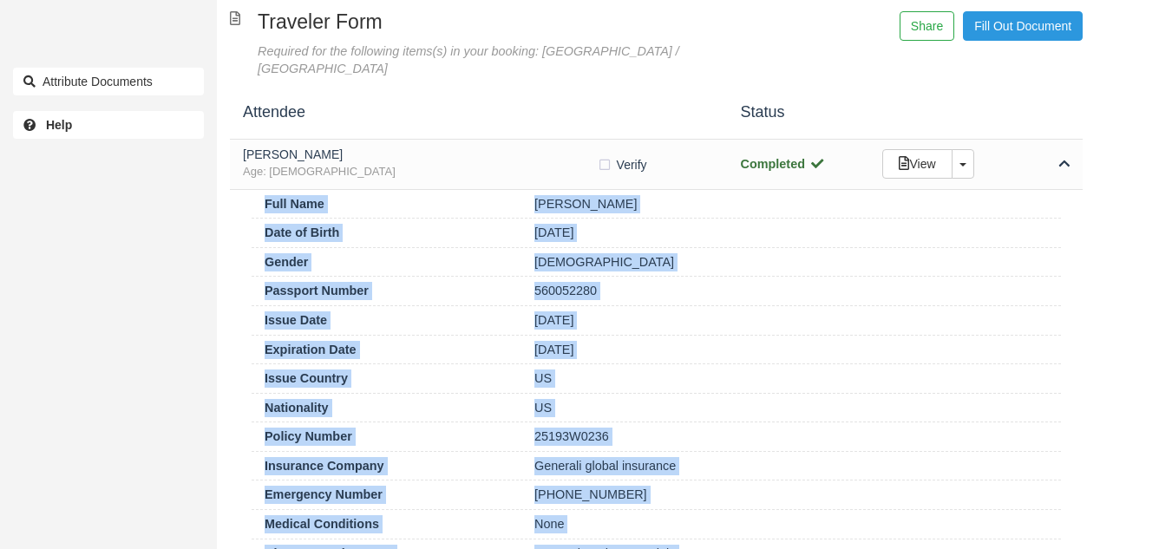
drag, startPoint x: 690, startPoint y: 464, endPoint x: 256, endPoint y: 122, distance: 552.2
click at [256, 190] on div "Full Name [PERSON_NAME] Date of Birth [DEMOGRAPHIC_DATA] Gender [DEMOGRAPHIC_DA…" at bounding box center [656, 447] width 853 height 514
copy div "Full Name [PERSON_NAME] Date of Birth [DEMOGRAPHIC_DATA] Gender [DEMOGRAPHIC_DA…"
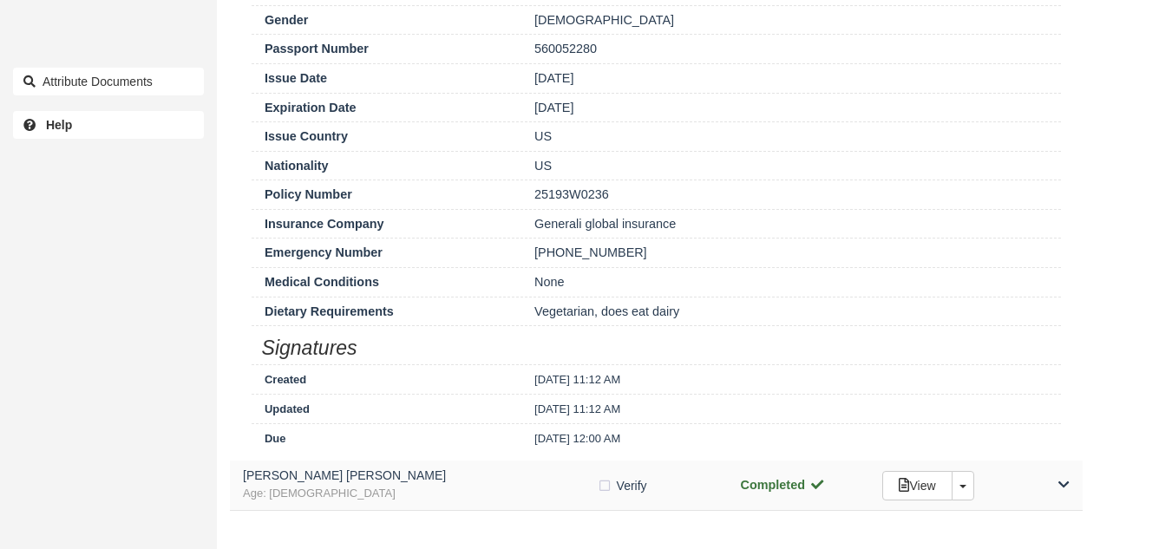
click at [381, 469] on h5 "[PERSON_NAME] [PERSON_NAME]" at bounding box center [420, 475] width 354 height 13
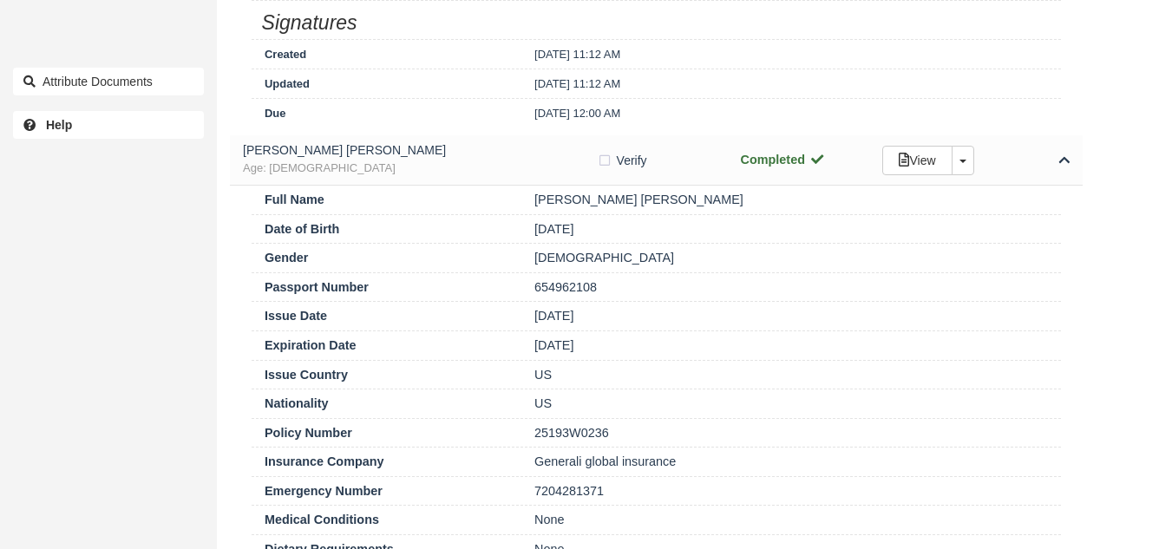
scroll to position [1797, 0]
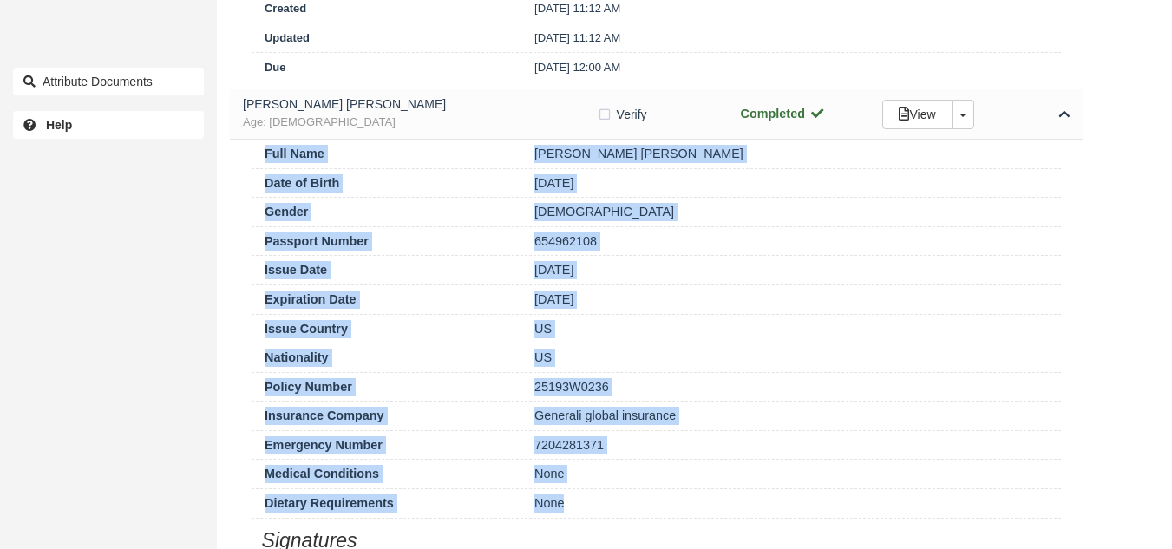
drag, startPoint x: 587, startPoint y: 415, endPoint x: 258, endPoint y: 66, distance: 480.5
click at [258, 140] on div "Full Name [PERSON_NAME] [PERSON_NAME] Date of Birth [DEMOGRAPHIC_DATA] Gender […" at bounding box center [656, 397] width 853 height 514
copy div "Full Name [PERSON_NAME] [PERSON_NAME] Date of Birth [DEMOGRAPHIC_DATA] Gender […"
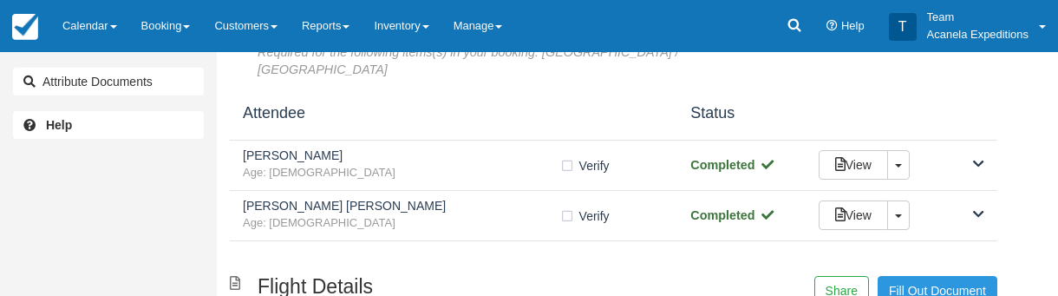
scroll to position [154, 0]
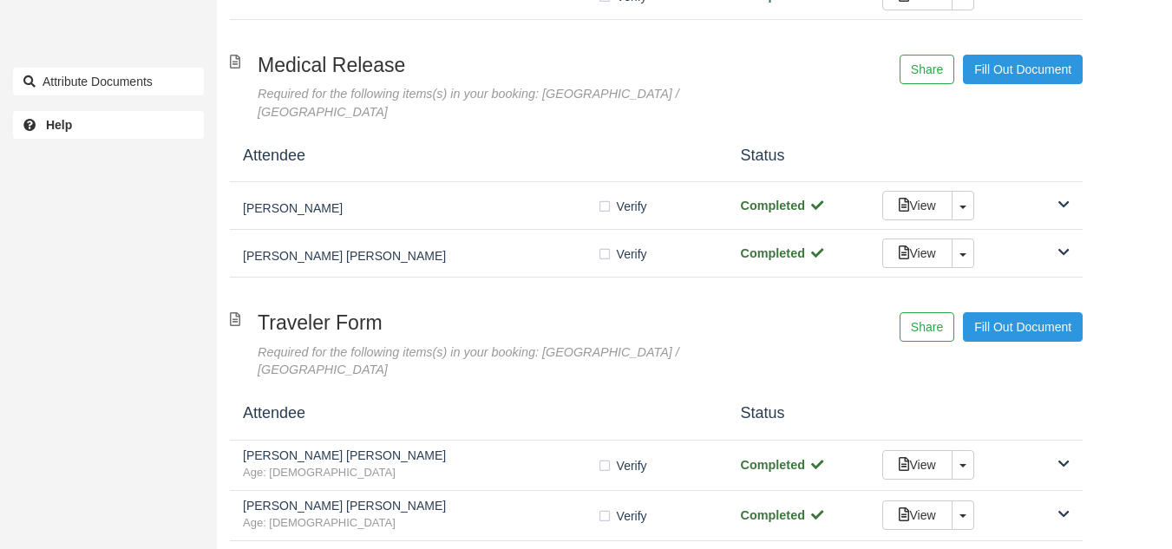
scroll to position [903, 0]
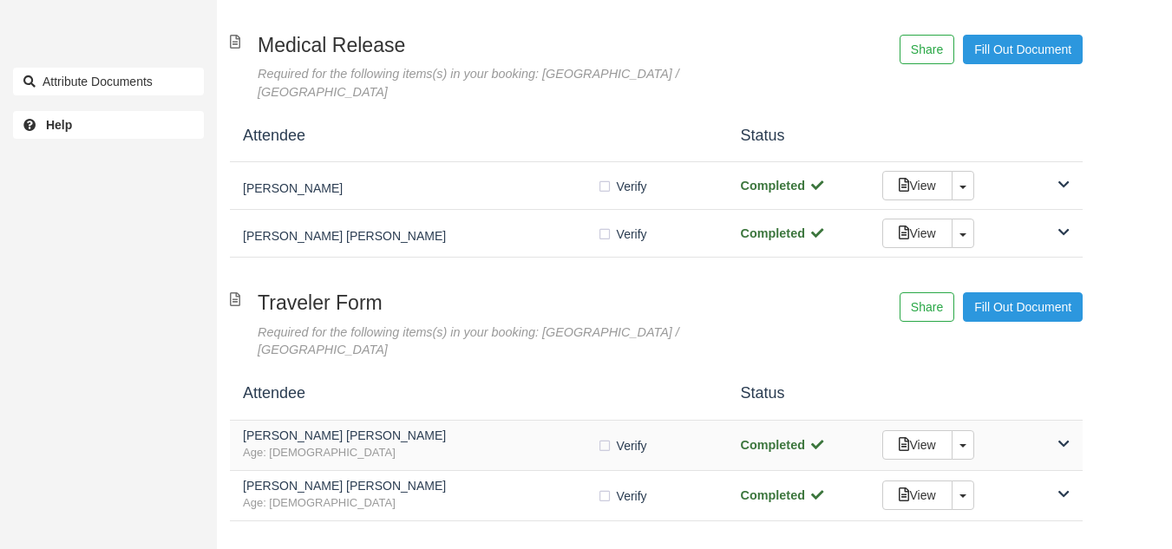
click at [442, 429] on h5 "[PERSON_NAME] [PERSON_NAME]" at bounding box center [420, 435] width 354 height 13
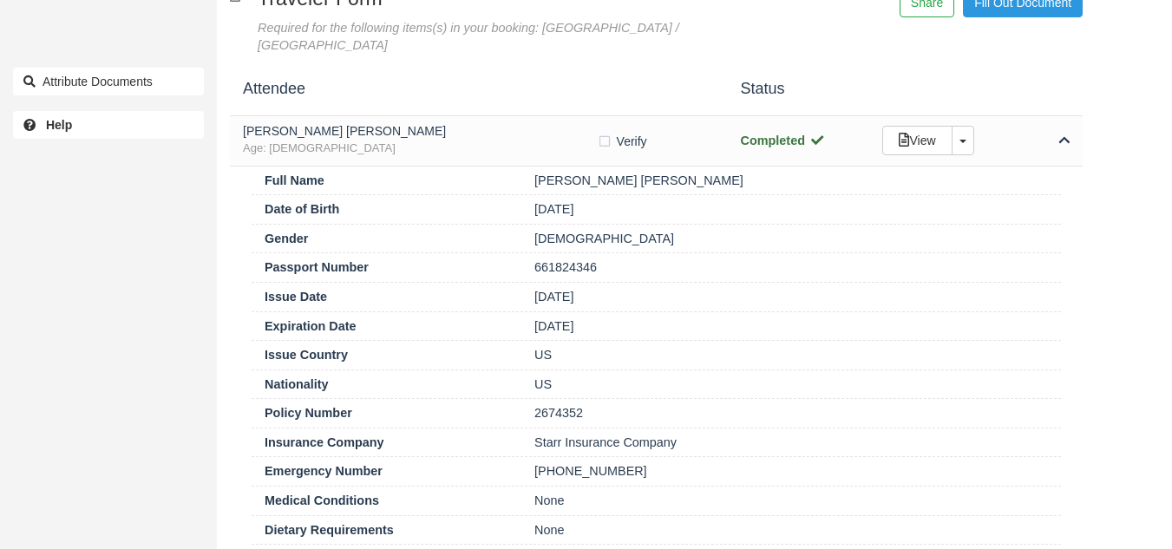
scroll to position [1244, 0]
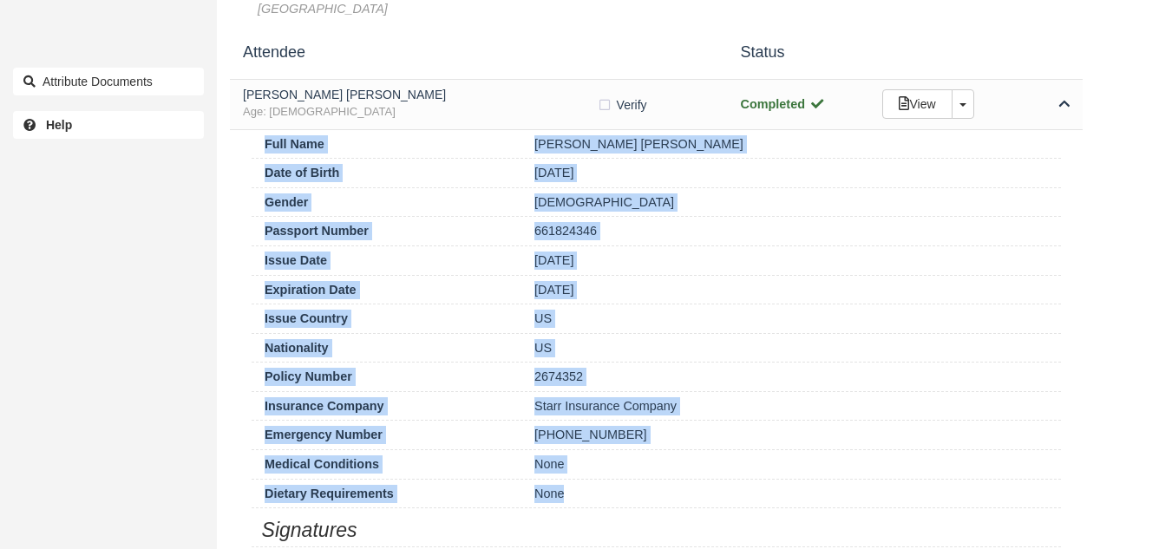
drag, startPoint x: 580, startPoint y: 403, endPoint x: 256, endPoint y: 60, distance: 472.5
click at [256, 130] on div "Full Name [PERSON_NAME] [PERSON_NAME] Date of Birth [DEMOGRAPHIC_DATA] Gender […" at bounding box center [656, 387] width 853 height 514
copy div "Full Name [PERSON_NAME] [PERSON_NAME] Date of Birth [DEMOGRAPHIC_DATA] Gender […"
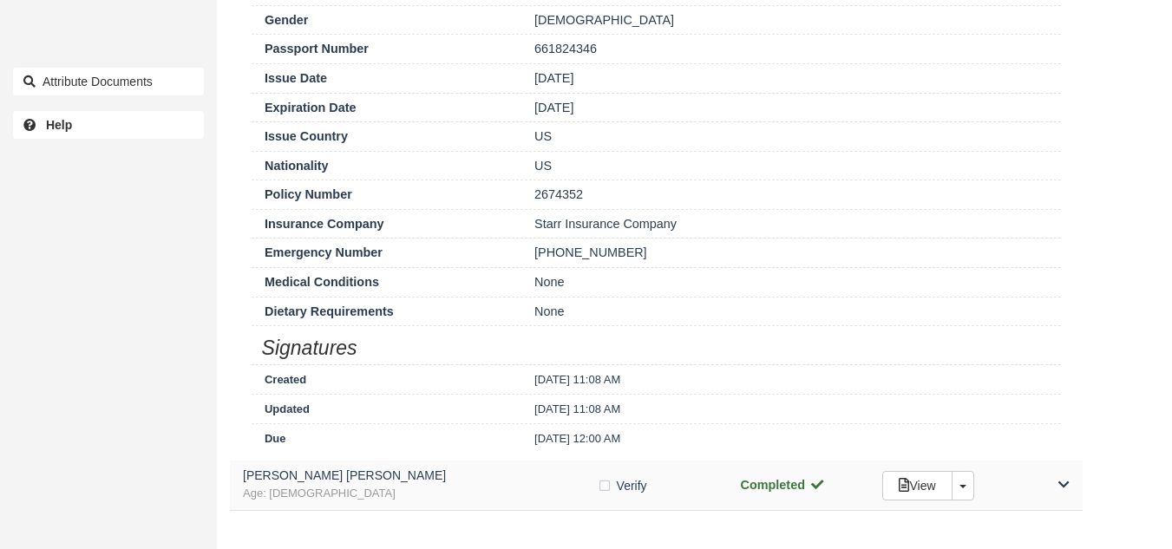
click at [419, 486] on span "Age: [DEMOGRAPHIC_DATA]" at bounding box center [420, 494] width 354 height 16
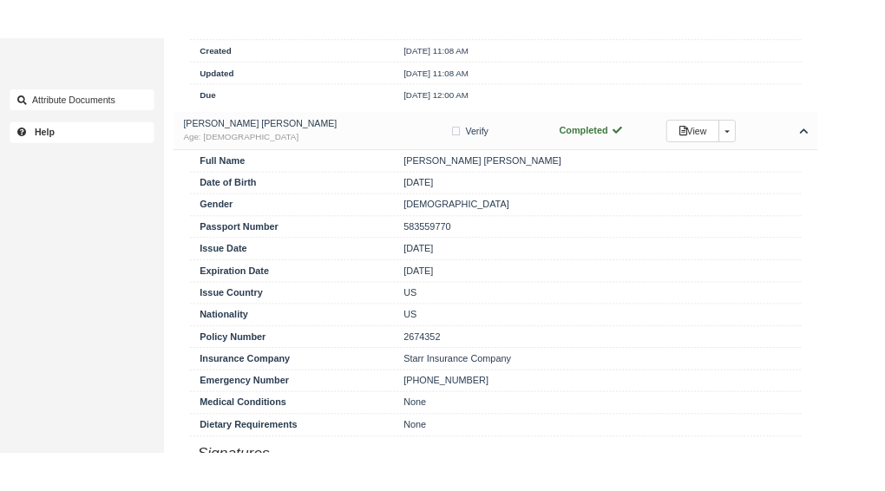
scroll to position [1768, 0]
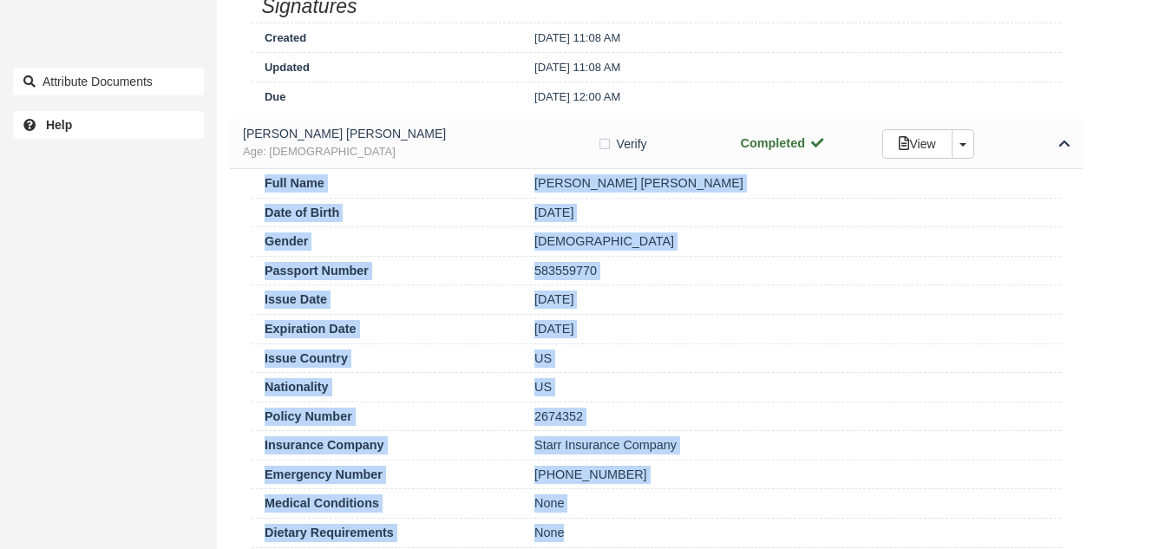
drag, startPoint x: 586, startPoint y: 443, endPoint x: 251, endPoint y: 88, distance: 488.5
click at [251, 169] on div "Full Name [PERSON_NAME] [PERSON_NAME] Date of Birth [DEMOGRAPHIC_DATA] Gender […" at bounding box center [656, 426] width 853 height 514
copy div "Full Name [PERSON_NAME] [PERSON_NAME] Date of Birth [DEMOGRAPHIC_DATA] Gender […"
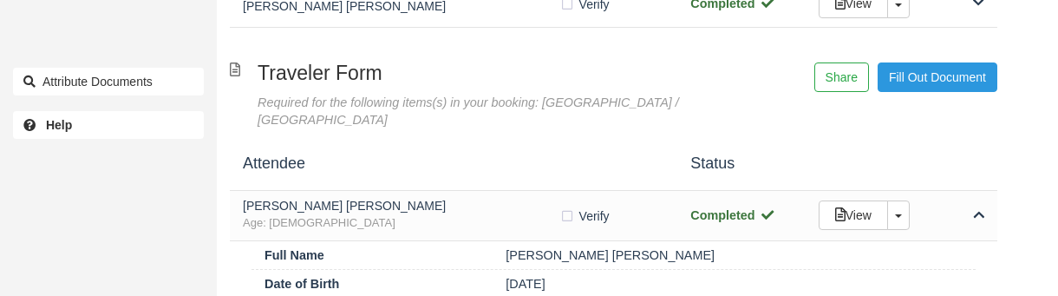
scroll to position [1109, 0]
